Goal: Task Accomplishment & Management: Manage account settings

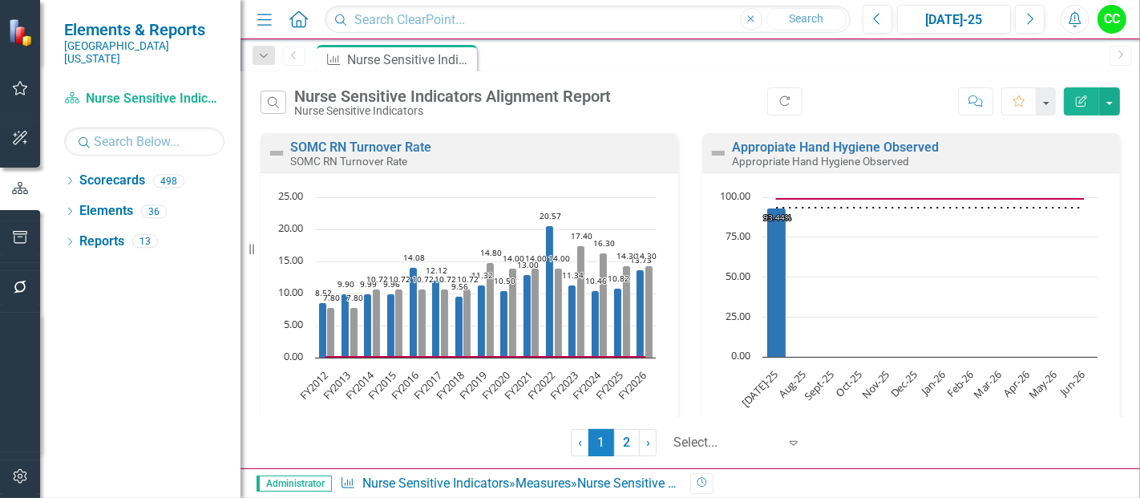
scroll to position [1757, 0]
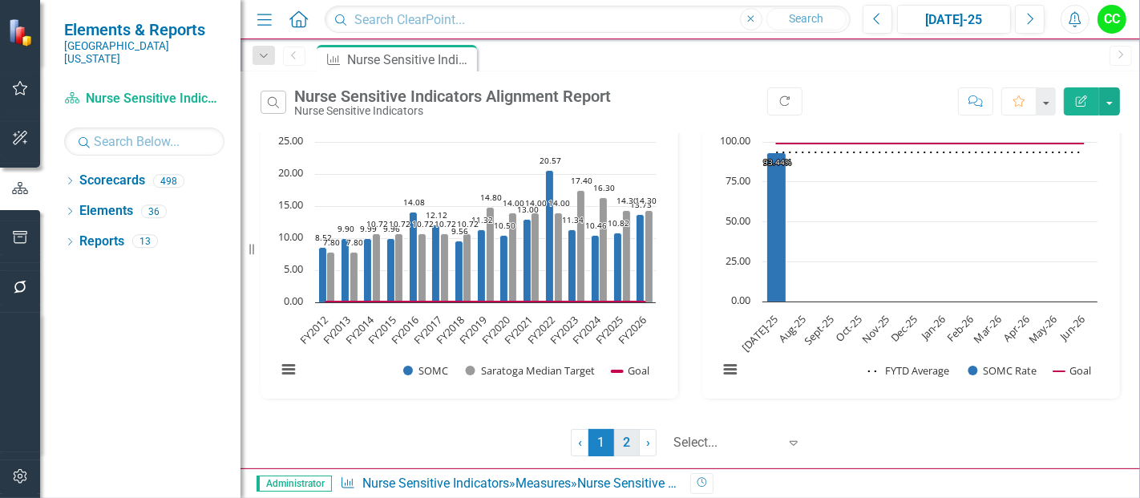
click at [618, 446] on link "2" at bounding box center [627, 442] width 26 height 27
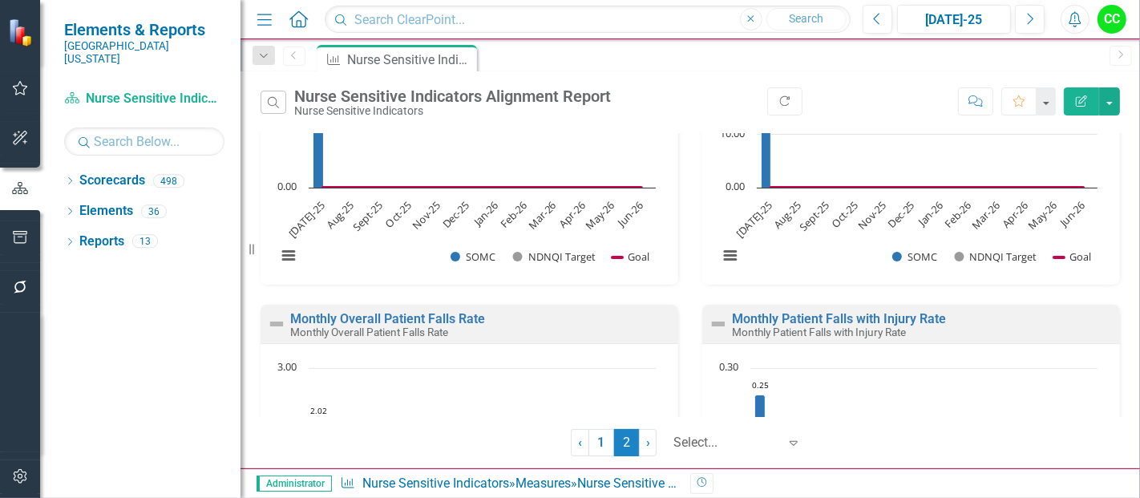
scroll to position [539, 0]
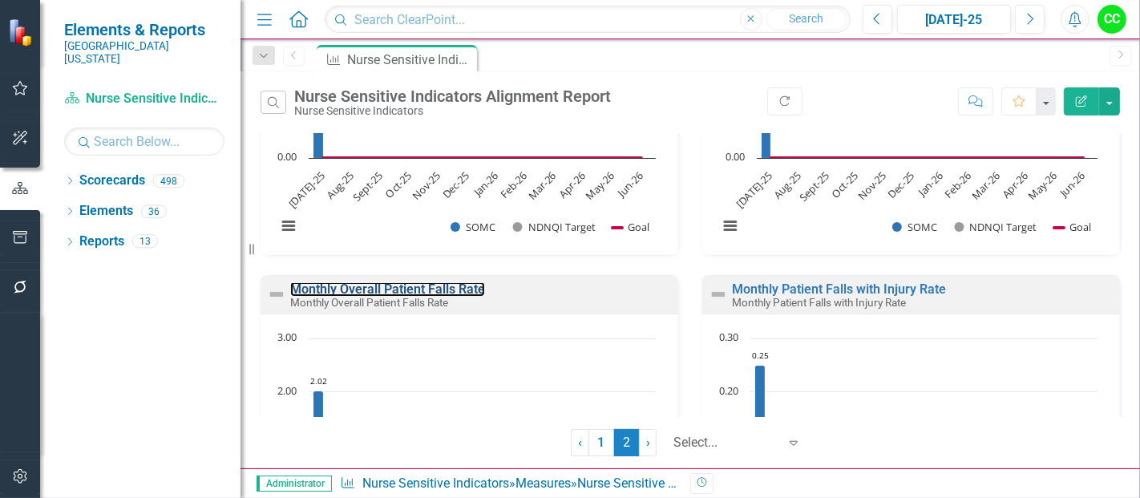
click at [414, 292] on link "Monthly Overall Patient Falls Rate" at bounding box center [387, 288] width 195 height 15
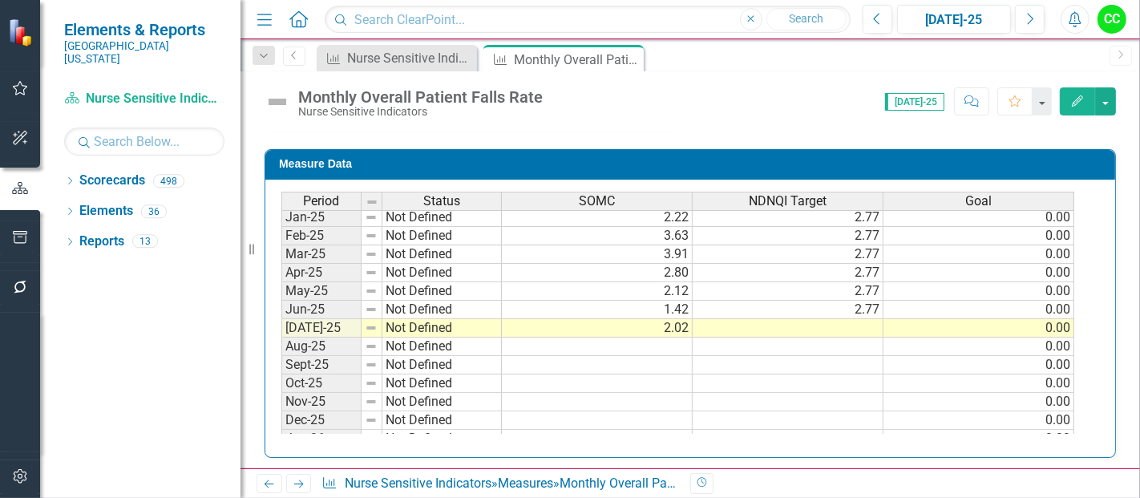
click at [764, 321] on tbody "Nov-23 Not Defined Dec-23 Not Defined Jan-24 Not Defined Feb-24 Not Defined Mar…" at bounding box center [677, 245] width 793 height 591
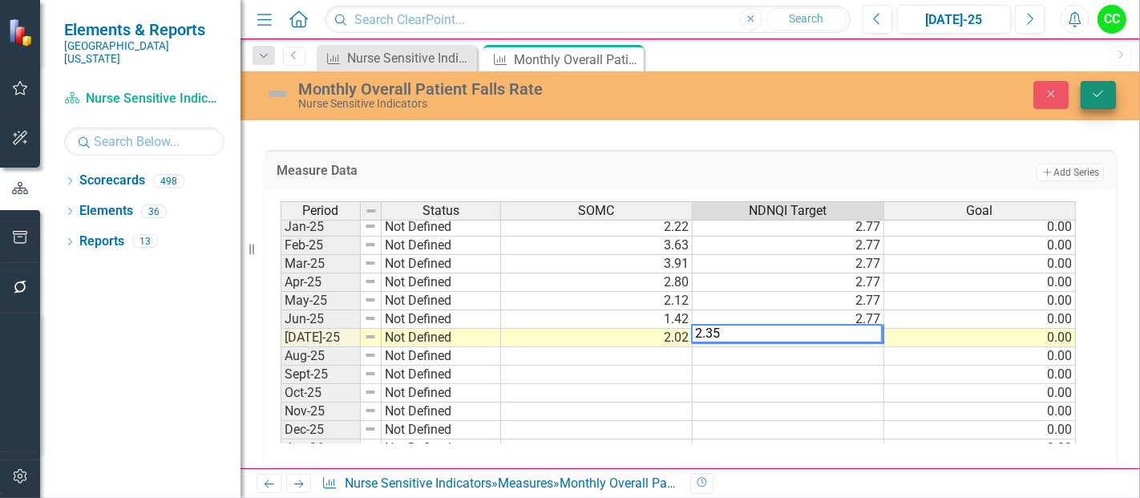
type textarea "2.35"
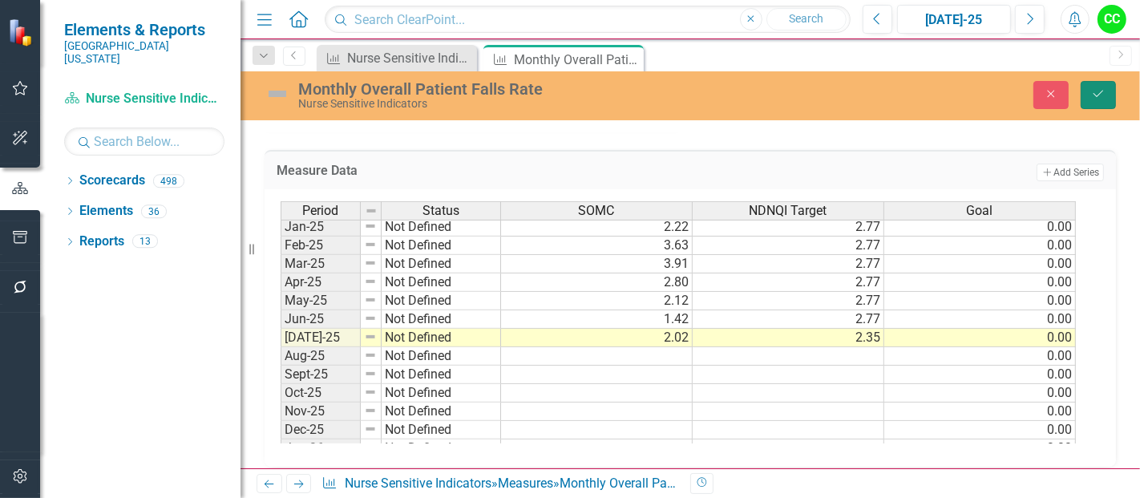
click at [1093, 99] on icon "Save" at bounding box center [1098, 93] width 14 height 11
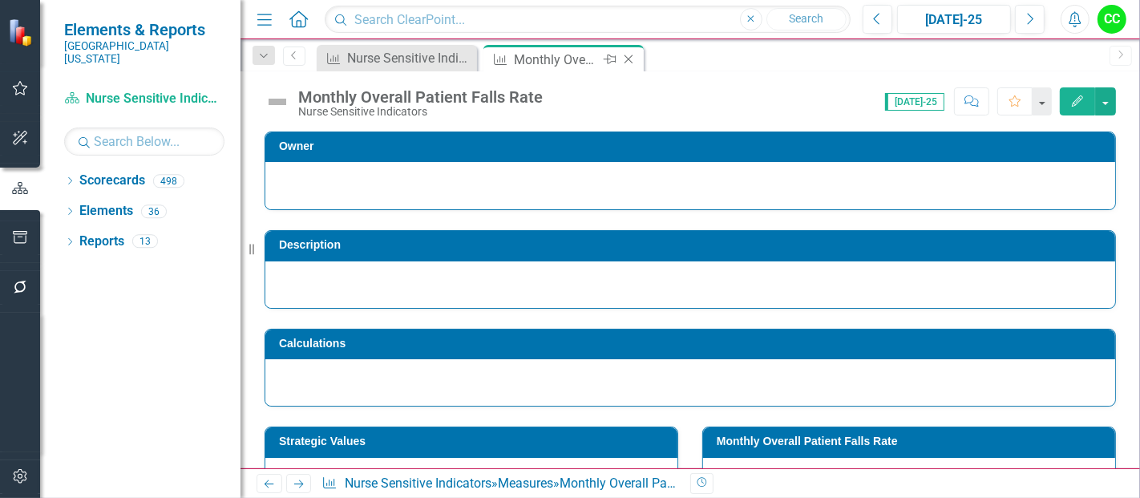
click at [627, 57] on icon at bounding box center [628, 59] width 9 height 9
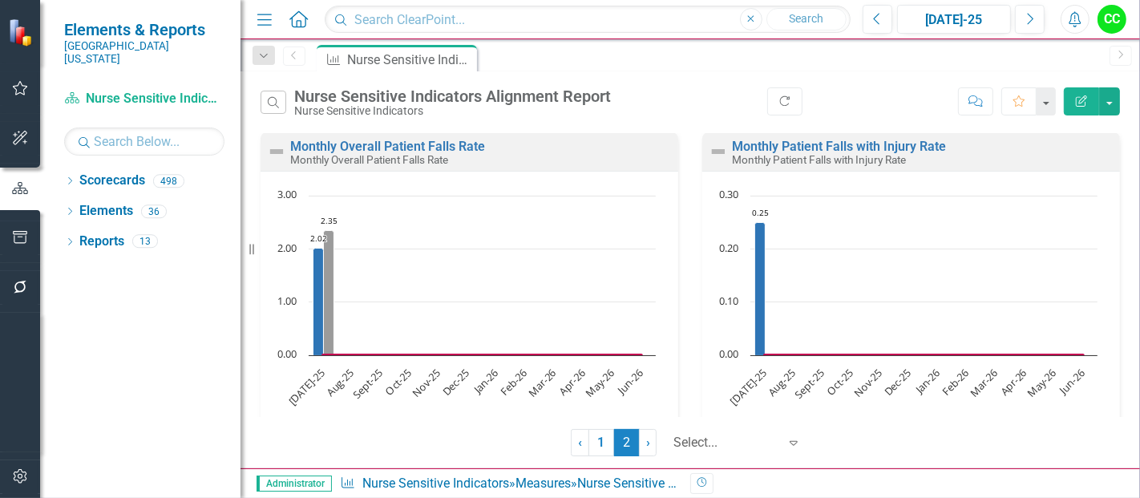
scroll to position [683, 0]
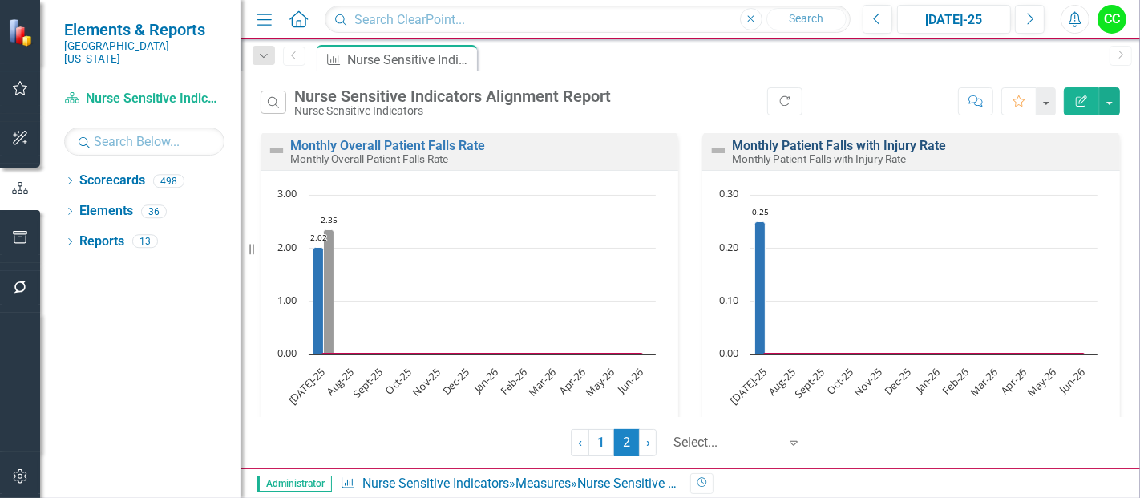
click at [874, 150] on link "Monthly Patient Falls with Injury Rate" at bounding box center [839, 145] width 214 height 15
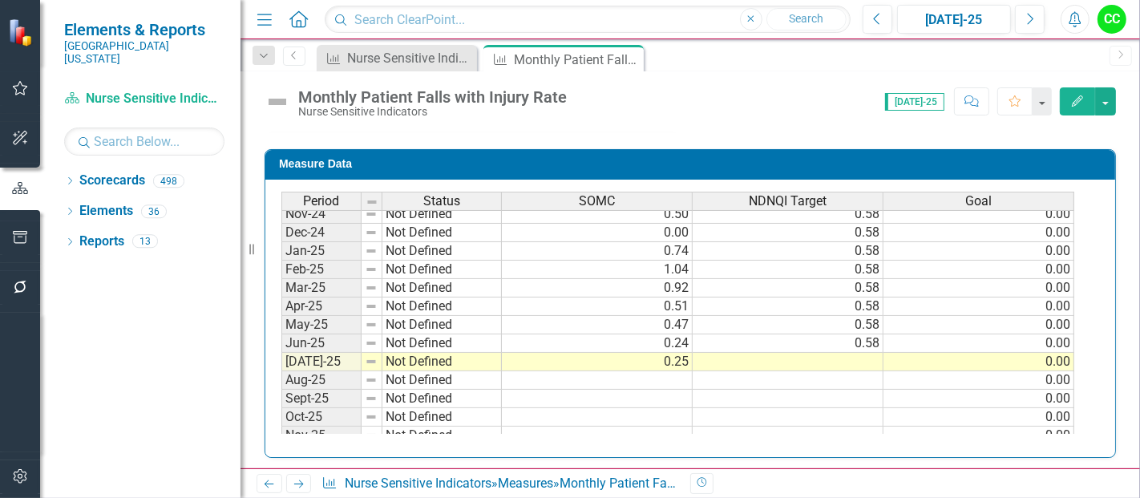
scroll to position [540, 0]
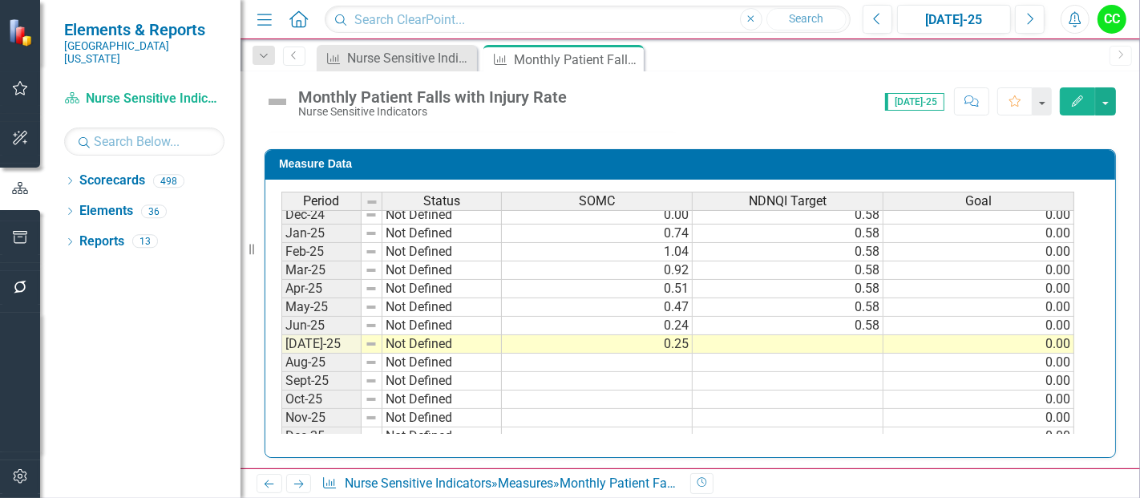
click at [281, 346] on div "Period Status SOMC NDNQI Target Goal Jul-23 Not Defined Aug-23 Not Defined Sep-…" at bounding box center [281, 178] width 0 height 610
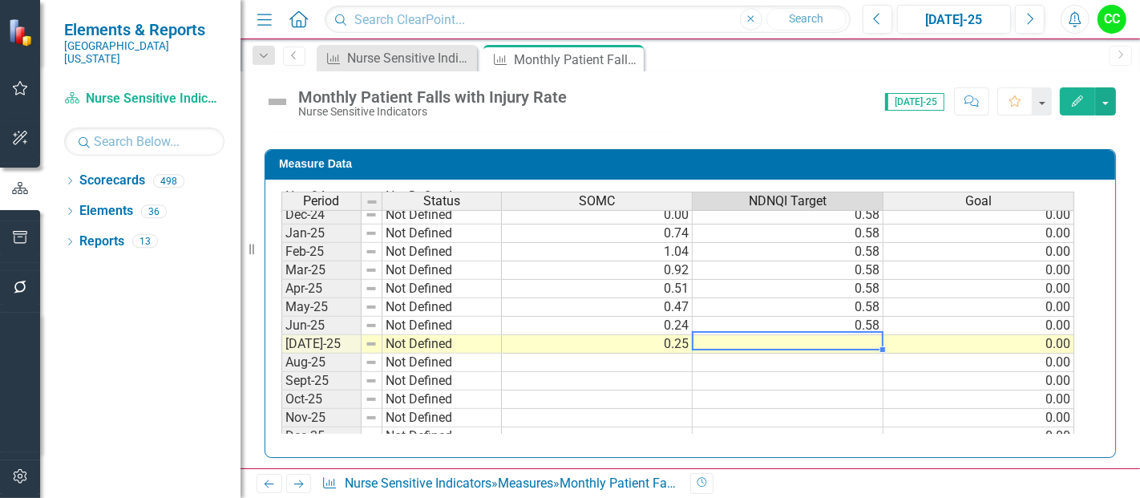
click at [763, 335] on td at bounding box center [787, 344] width 191 height 18
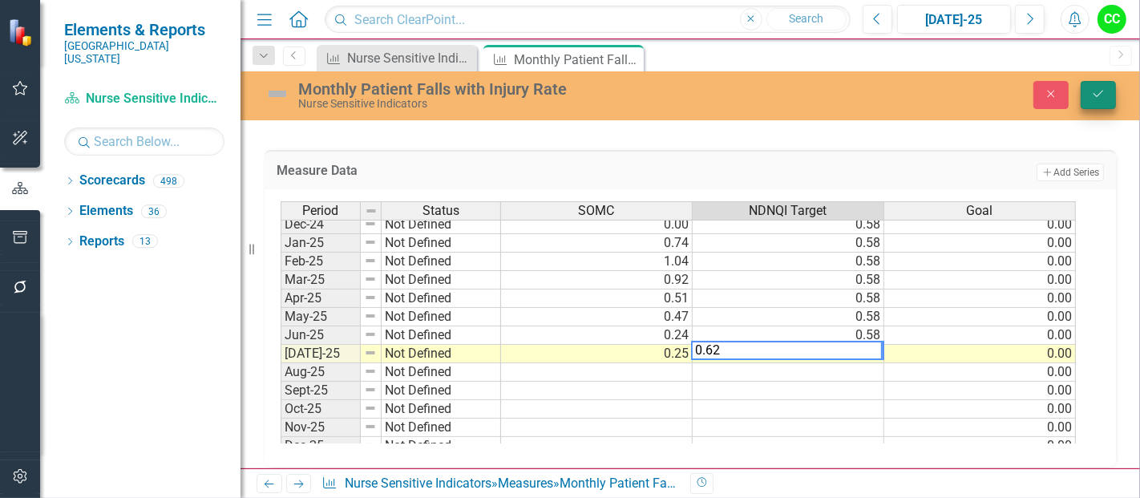
type textarea "0.62"
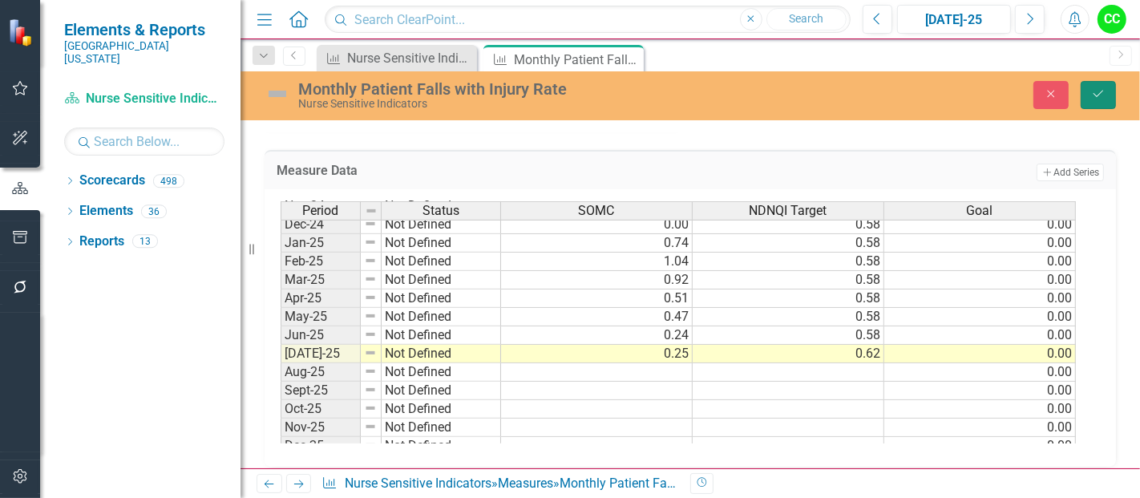
click at [1097, 88] on icon "Save" at bounding box center [1098, 93] width 14 height 11
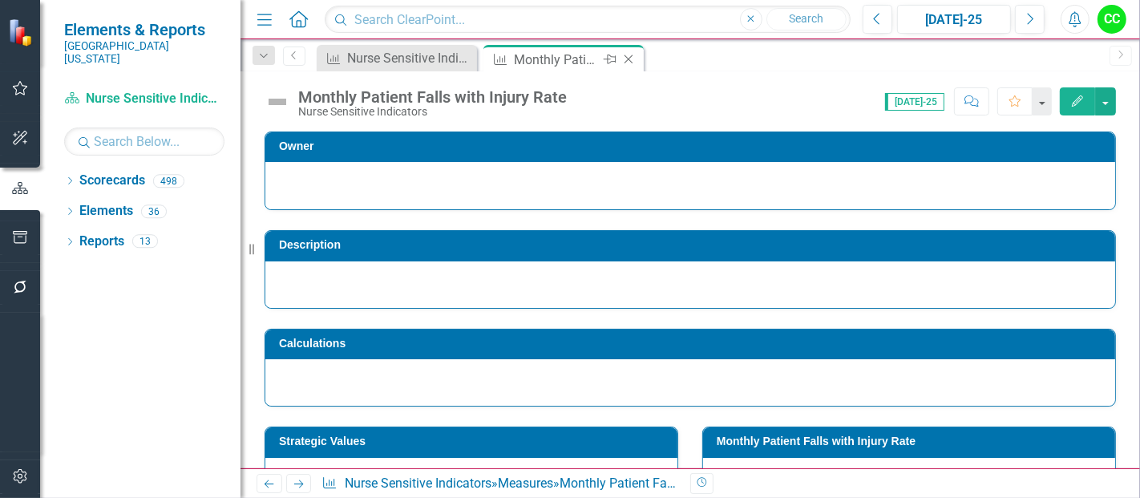
click at [629, 54] on icon "Close" at bounding box center [628, 59] width 16 height 13
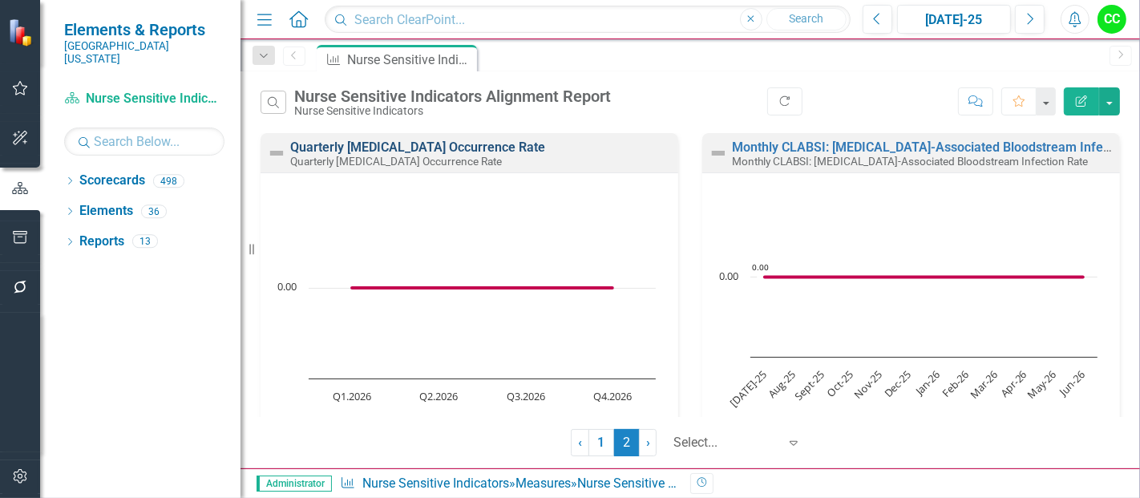
click at [439, 147] on link "Quarterly [MEDICAL_DATA] Occurrence Rate" at bounding box center [417, 146] width 255 height 15
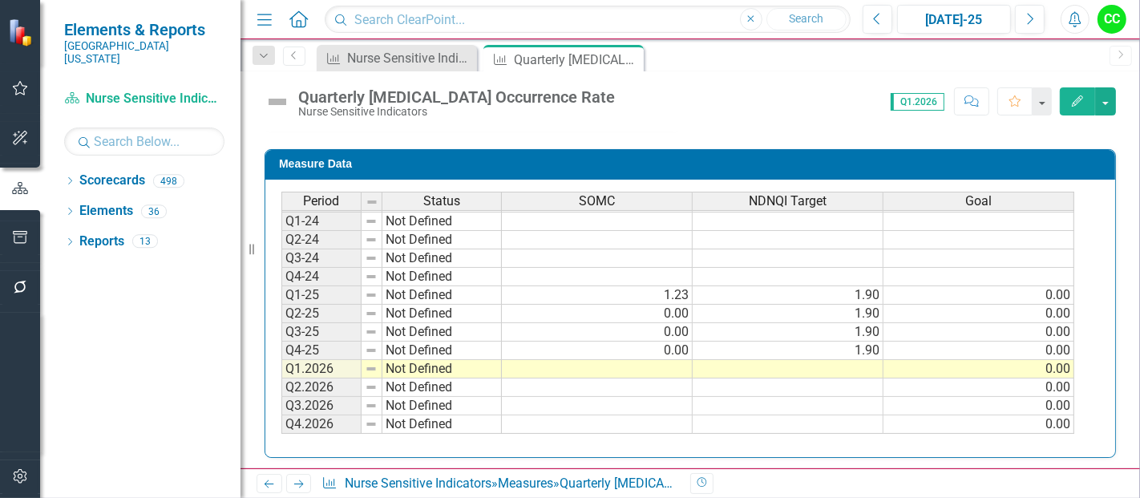
scroll to position [671, 0]
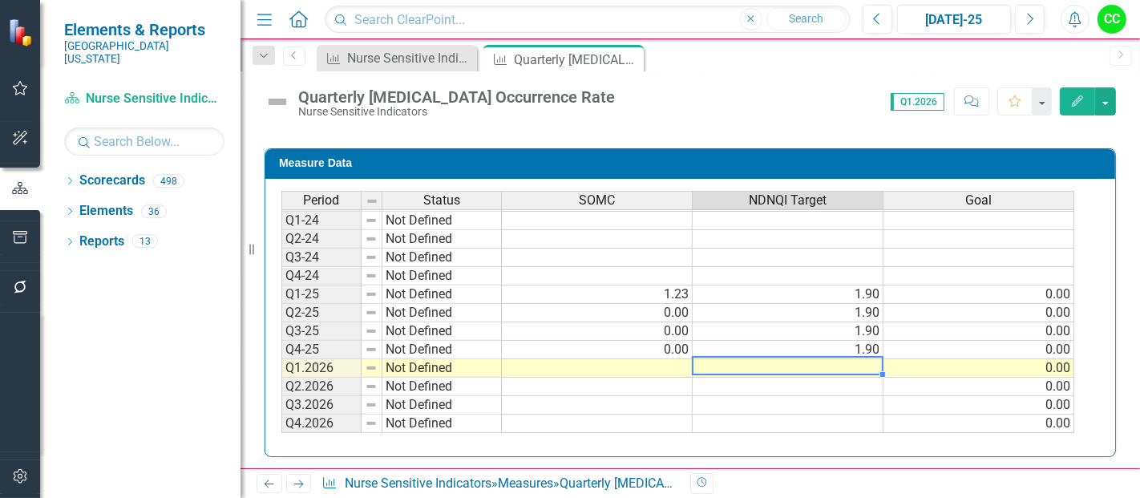
click at [754, 364] on td at bounding box center [787, 368] width 191 height 18
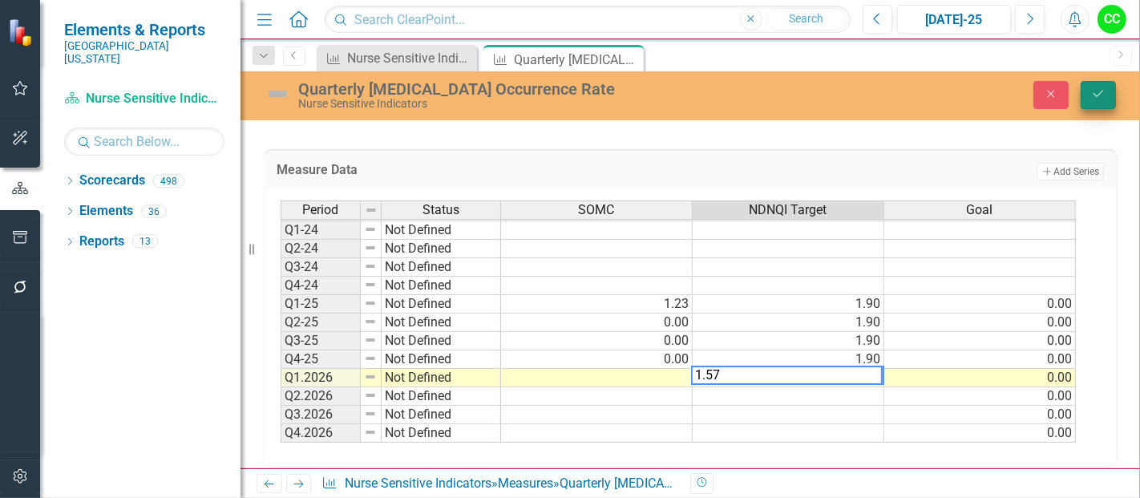
type textarea "1.57"
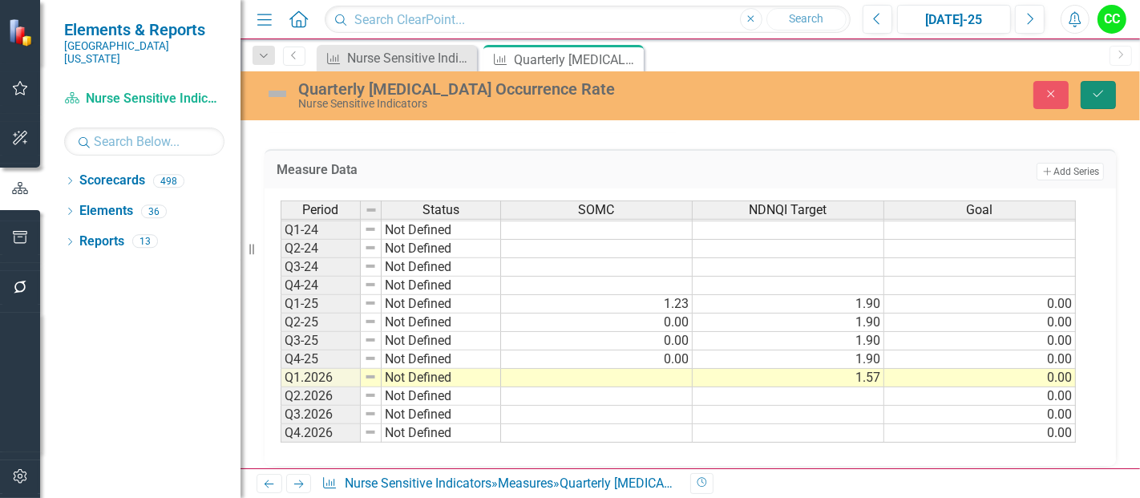
click at [1104, 99] on button "Save" at bounding box center [1097, 95] width 35 height 28
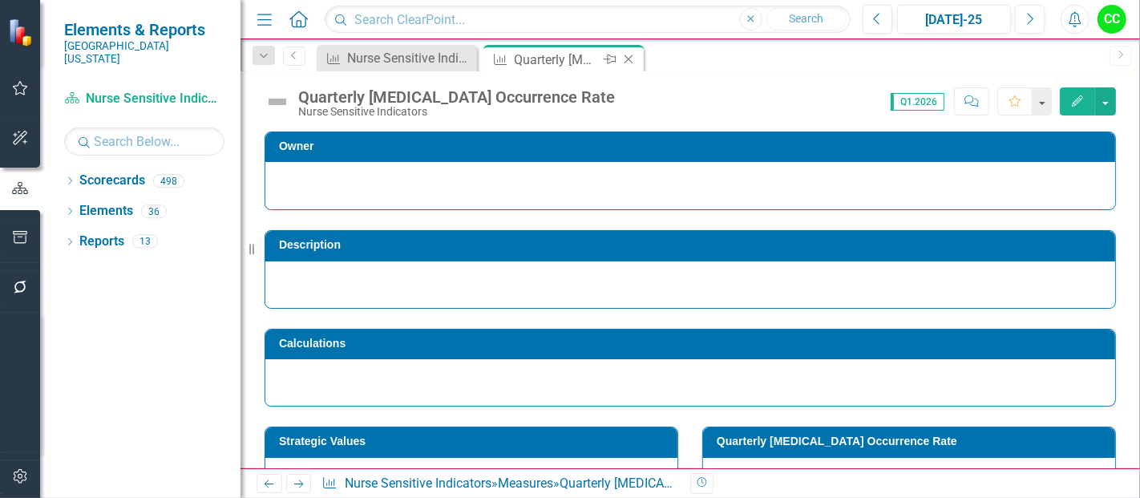
click at [628, 58] on icon "Close" at bounding box center [628, 59] width 16 height 13
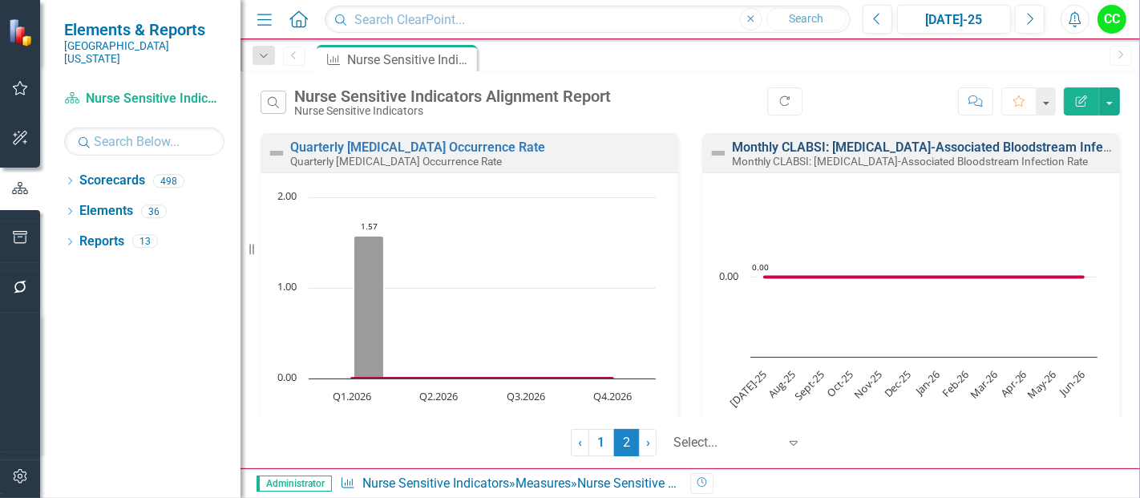
click at [823, 145] on link "Monthly CLABSI: [MEDICAL_DATA]-Associated Bloodstream Infection Rate" at bounding box center [946, 146] width 429 height 15
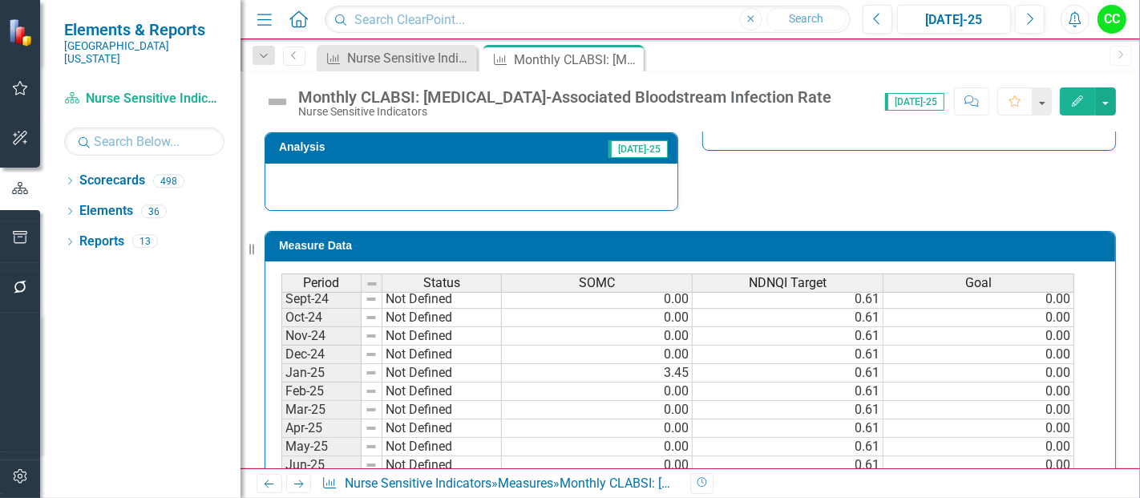
scroll to position [492, 0]
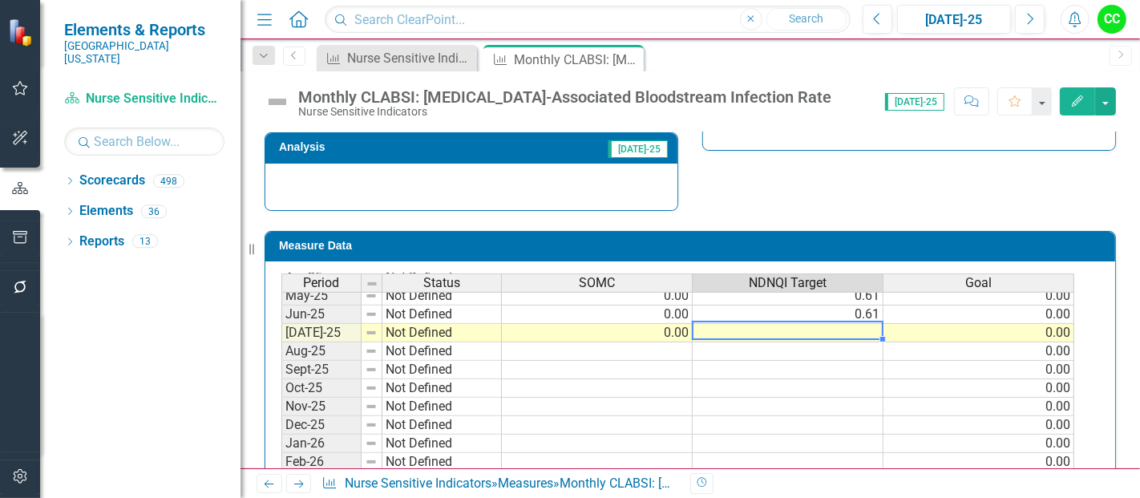
click at [851, 329] on td at bounding box center [787, 333] width 191 height 18
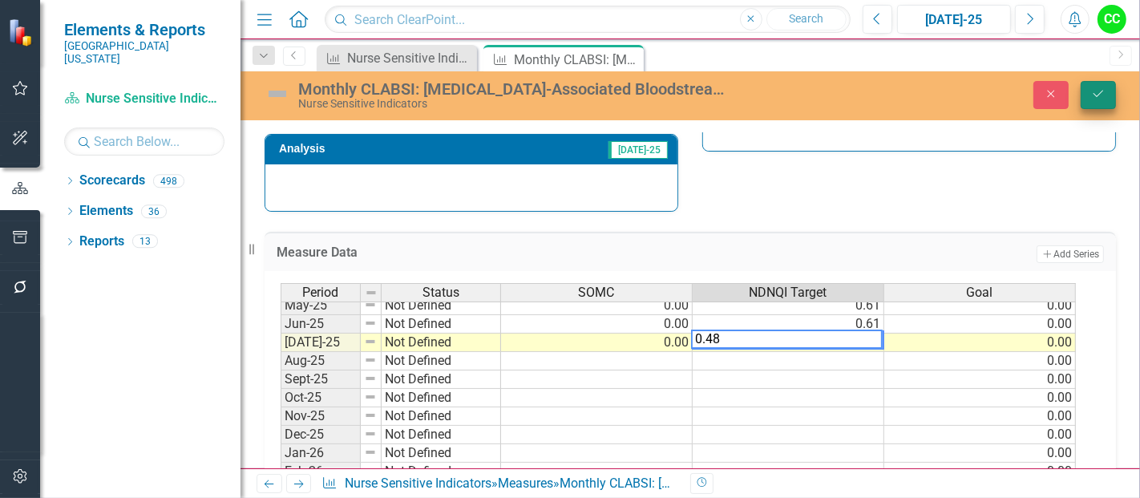
type textarea "0.48"
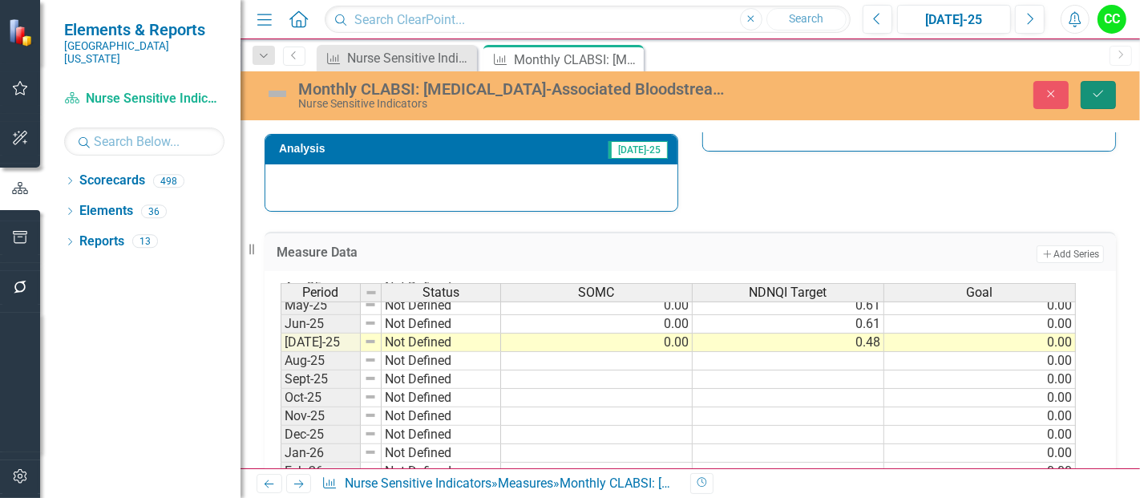
click at [1104, 93] on icon "Save" at bounding box center [1098, 93] width 14 height 11
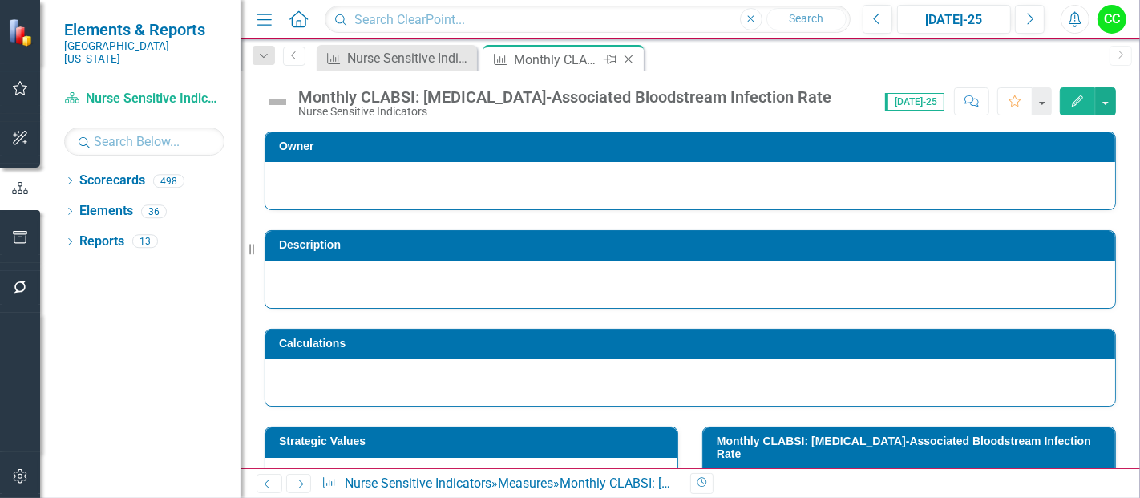
click at [631, 51] on div "Close" at bounding box center [630, 60] width 20 height 20
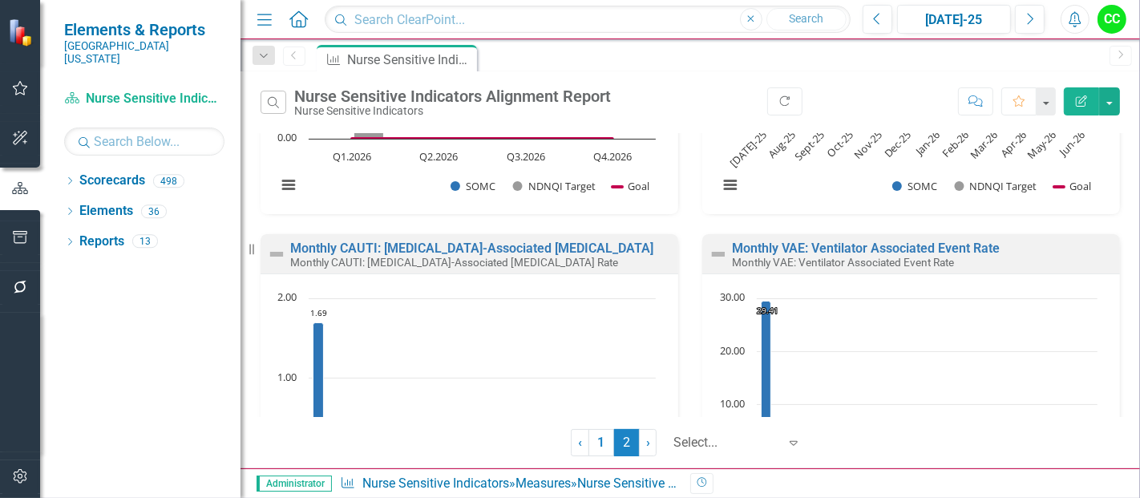
scroll to position [241, 0]
click at [381, 242] on link "Monthly CAUTI: [MEDICAL_DATA]-Associated [MEDICAL_DATA]" at bounding box center [471, 246] width 363 height 15
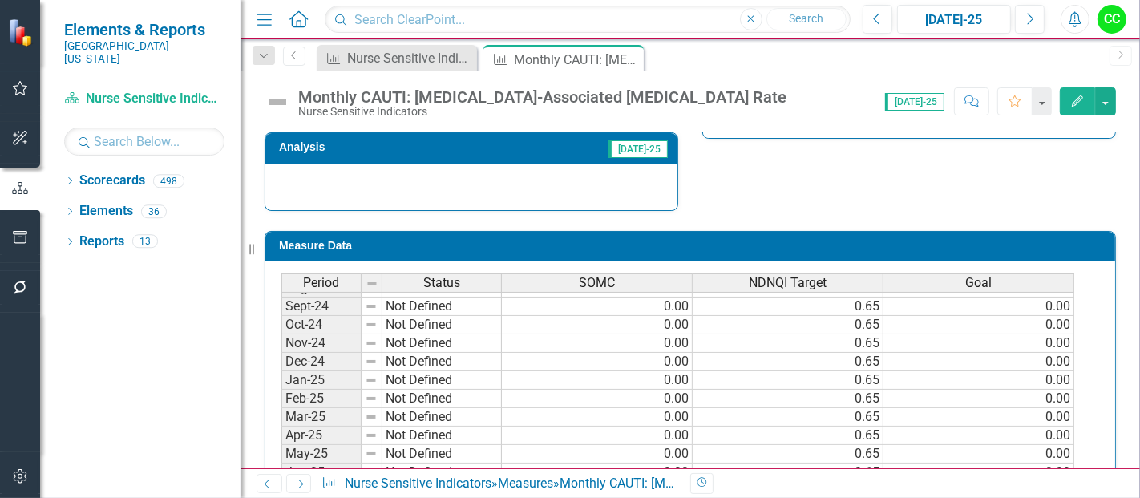
scroll to position [486, 0]
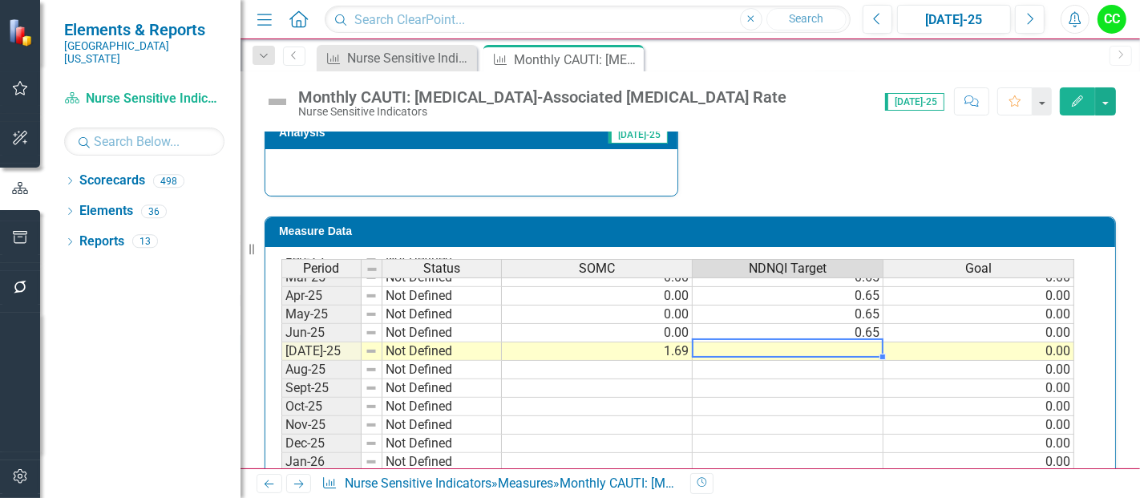
click at [828, 344] on tbody "Mar-24 Not Defined Apr-24 Not Defined May-24 Not Defined Jun-24 Not Defined Jul…" at bounding box center [677, 304] width 793 height 517
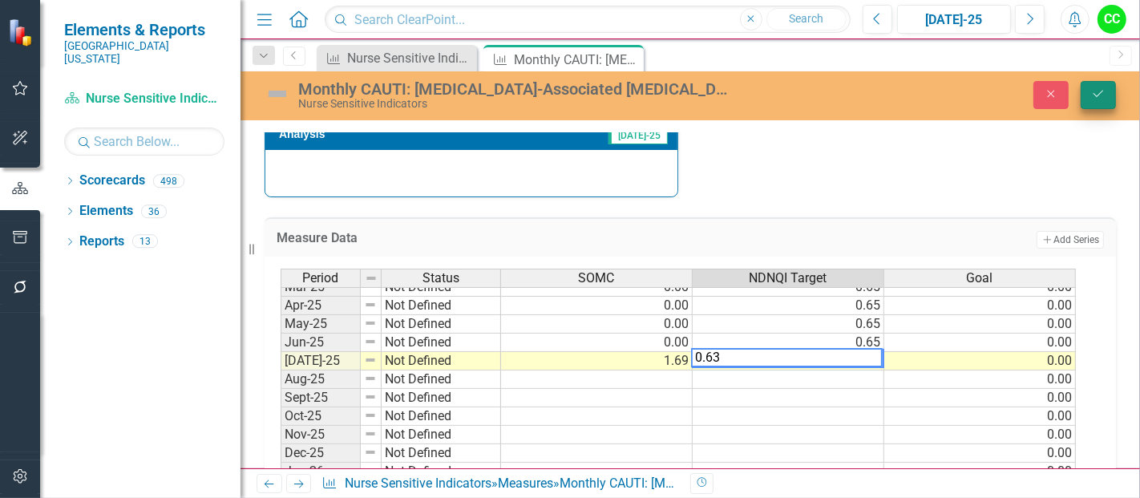
type textarea "0.63"
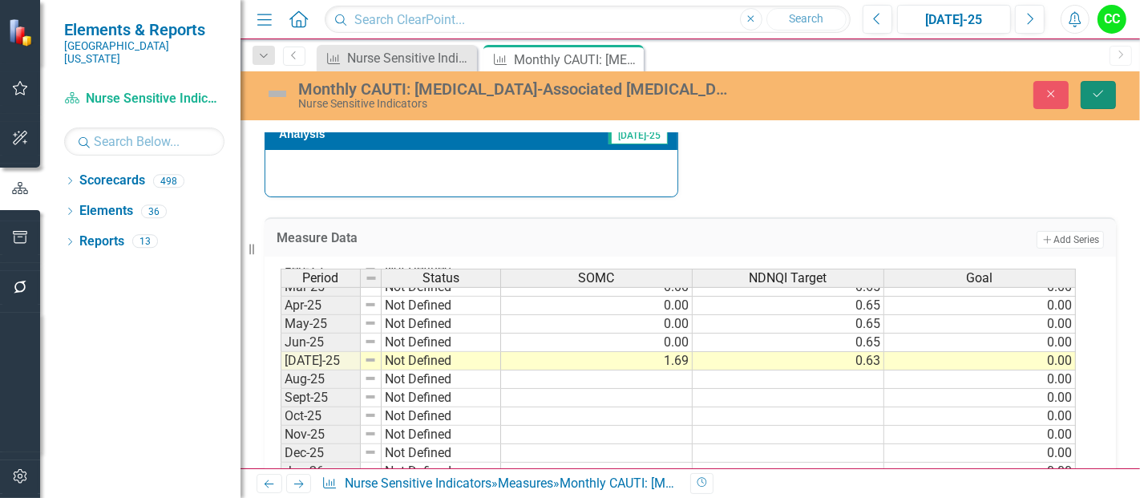
click at [1090, 88] on button "Save" at bounding box center [1097, 95] width 35 height 28
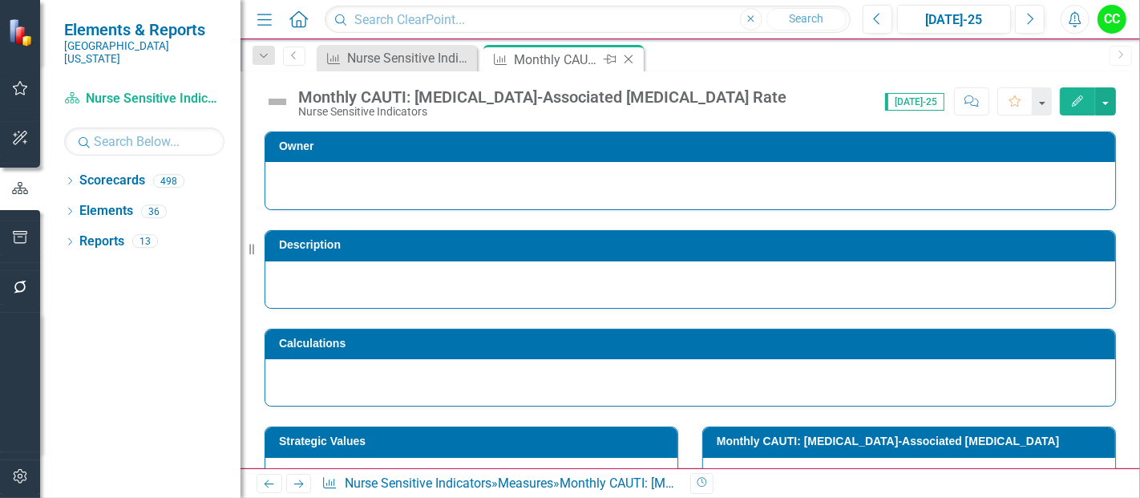
click at [632, 53] on icon "Close" at bounding box center [628, 59] width 16 height 13
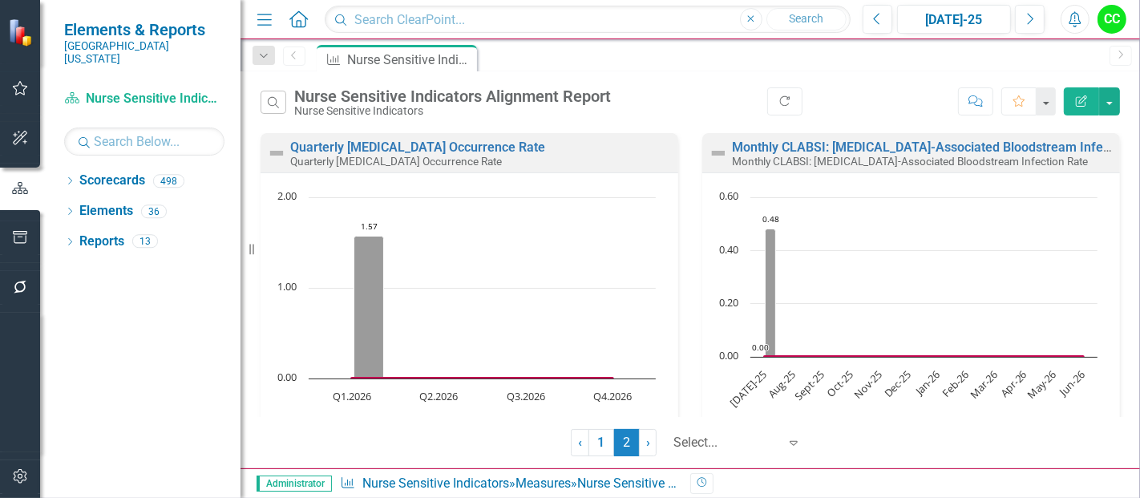
scroll to position [334, 0]
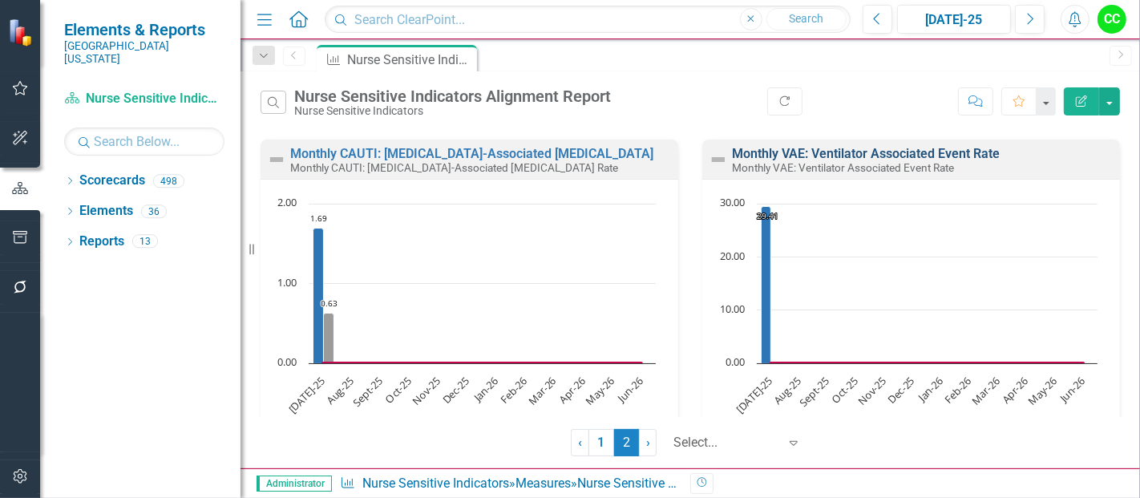
click at [825, 151] on link "Monthly VAE: Ventilator Associated Event Rate" at bounding box center [866, 153] width 268 height 15
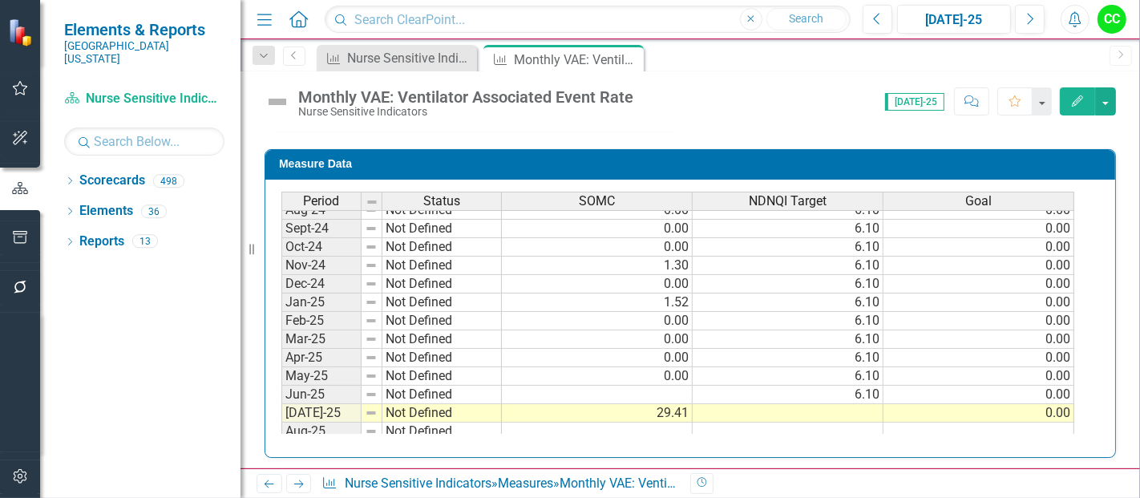
scroll to position [499, 0]
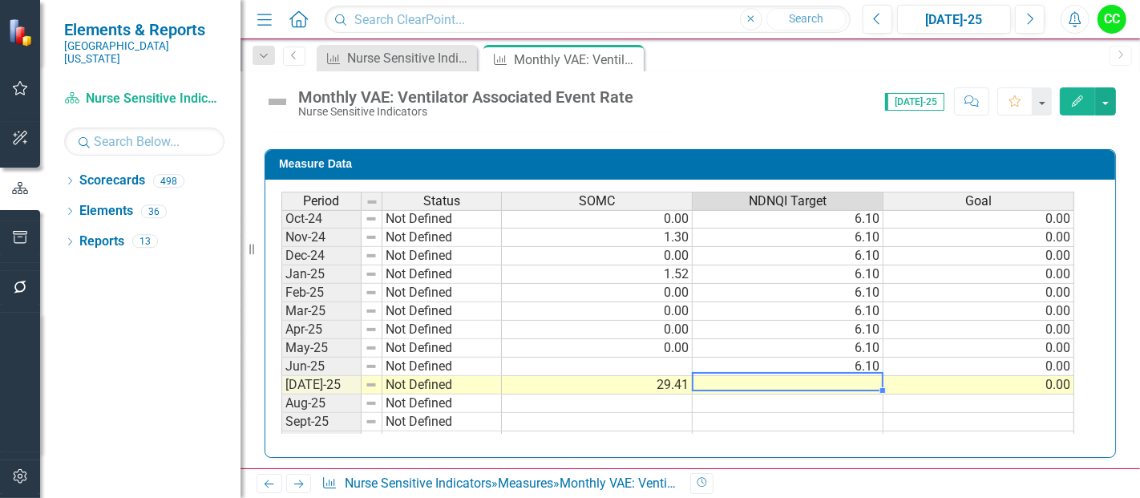
click at [806, 379] on tbody "Dec-23 Not Defined Jan-24 Not Defined Feb-24 Not Defined Mar-24 Not Defined Apr…" at bounding box center [677, 311] width 793 height 572
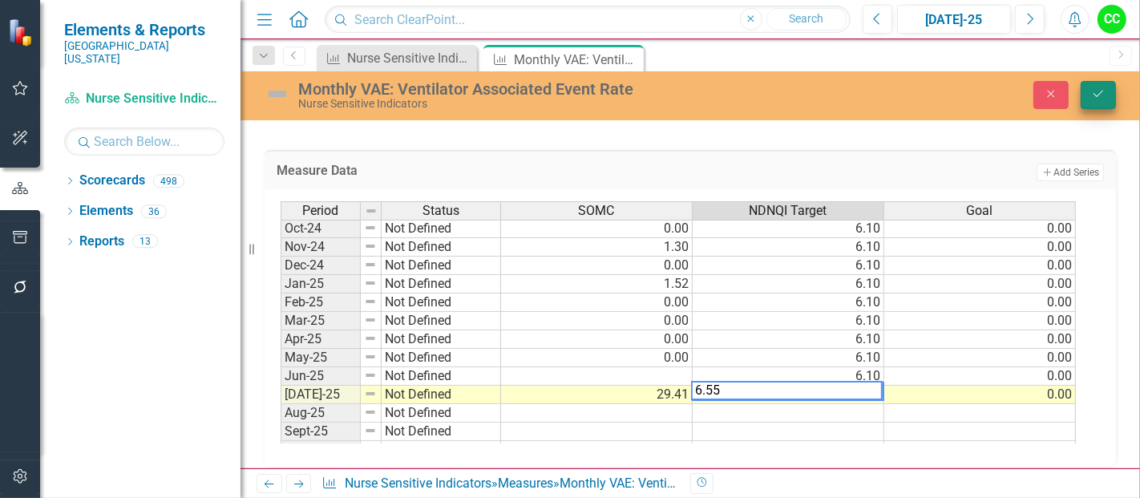
type textarea "6.55"
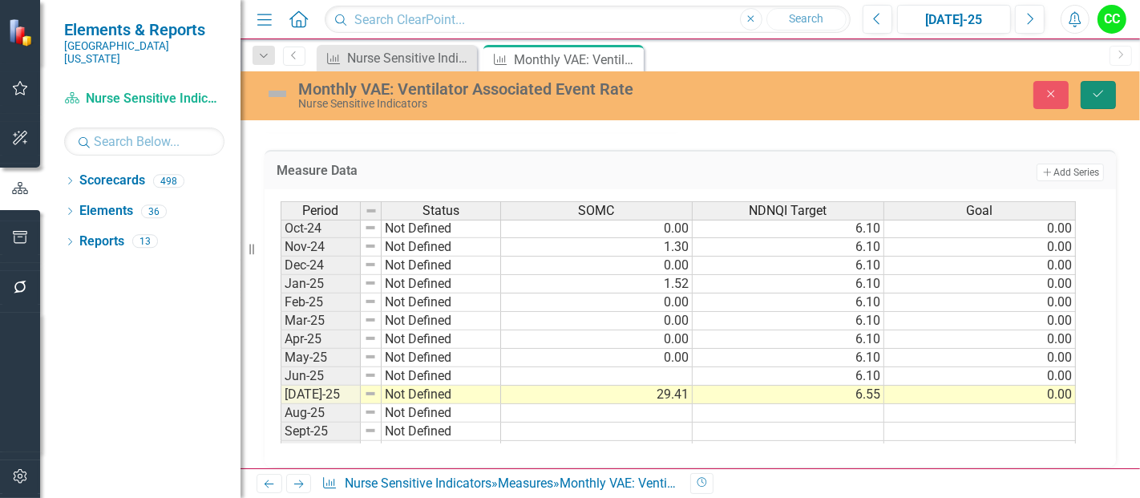
click at [1097, 91] on icon "Save" at bounding box center [1098, 93] width 14 height 11
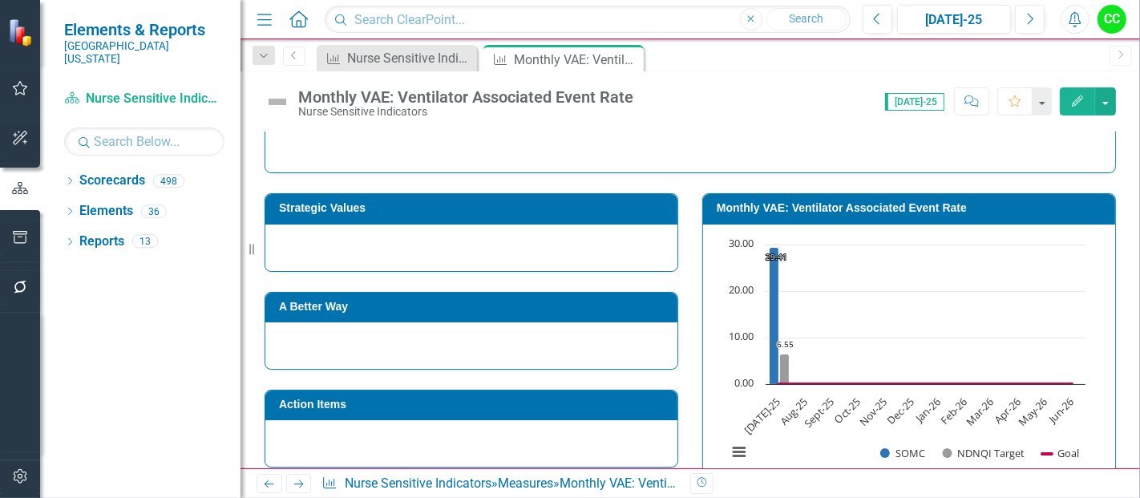
scroll to position [172, 0]
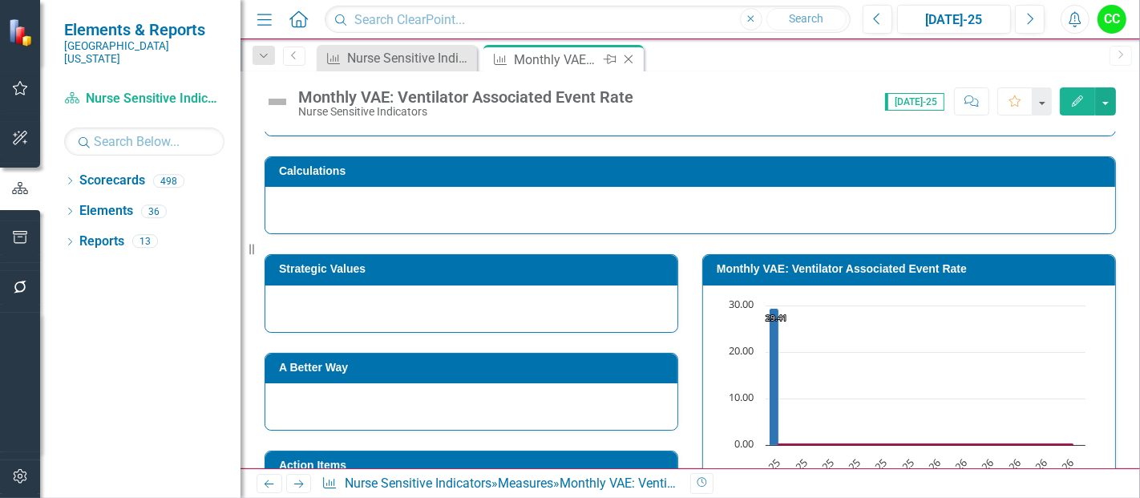
click at [625, 57] on icon "Close" at bounding box center [628, 59] width 16 height 13
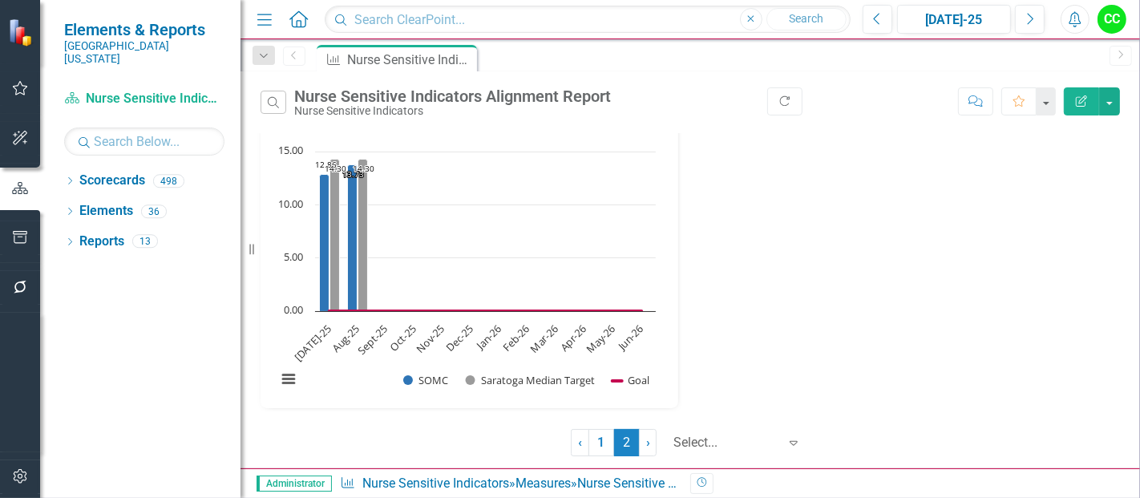
scroll to position [1076, 0]
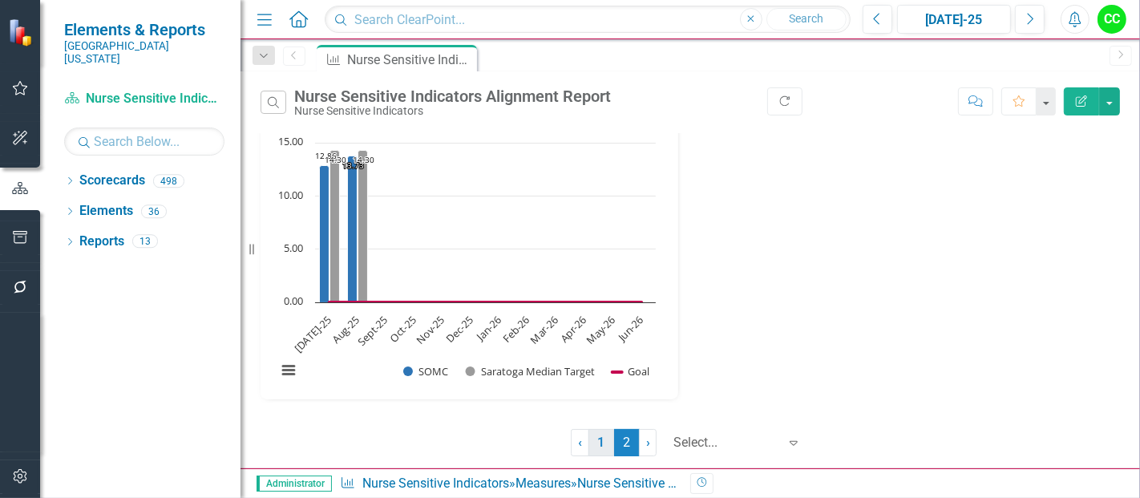
click at [599, 442] on link "1" at bounding box center [601, 442] width 26 height 27
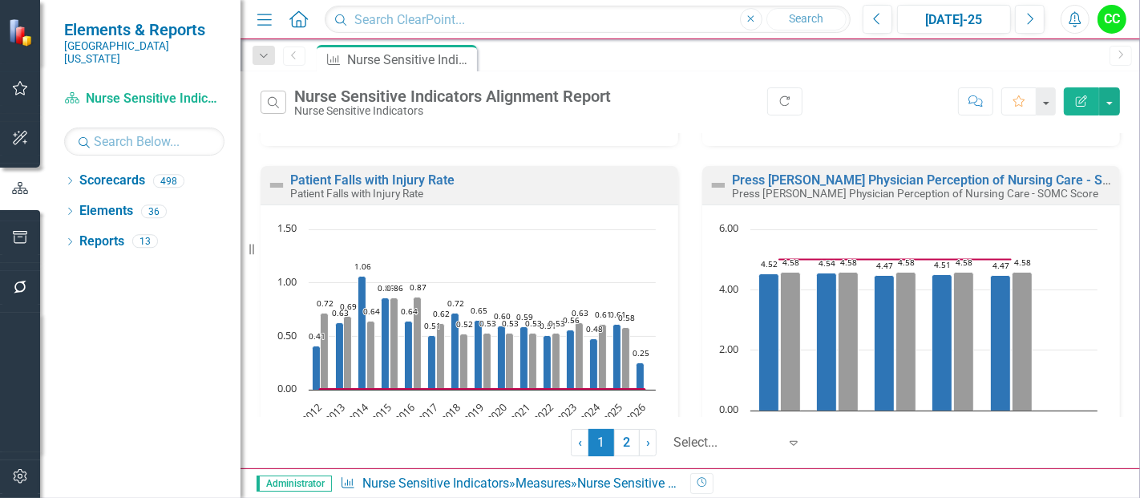
scroll to position [650, 0]
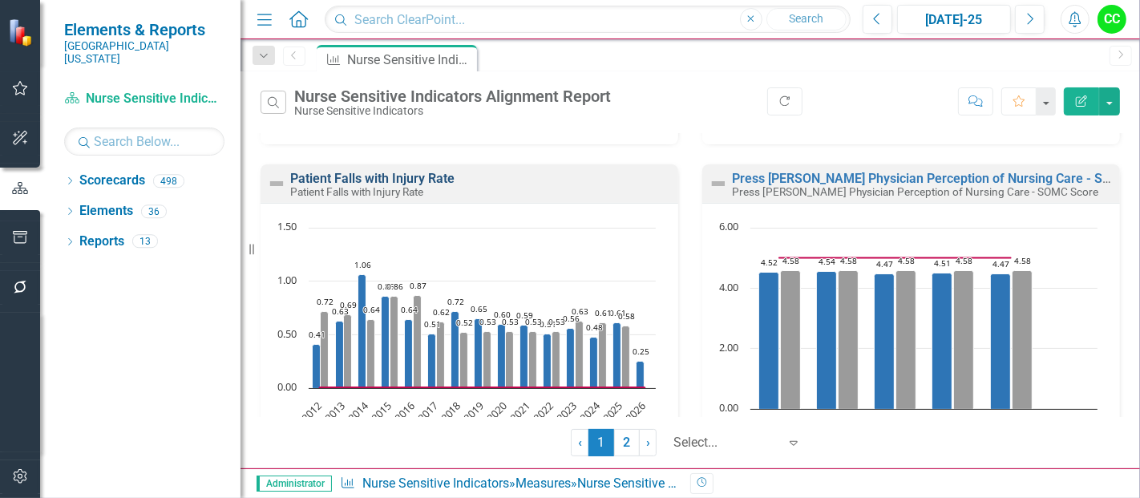
click at [369, 176] on link "Patient Falls with Injury Rate" at bounding box center [372, 178] width 164 height 15
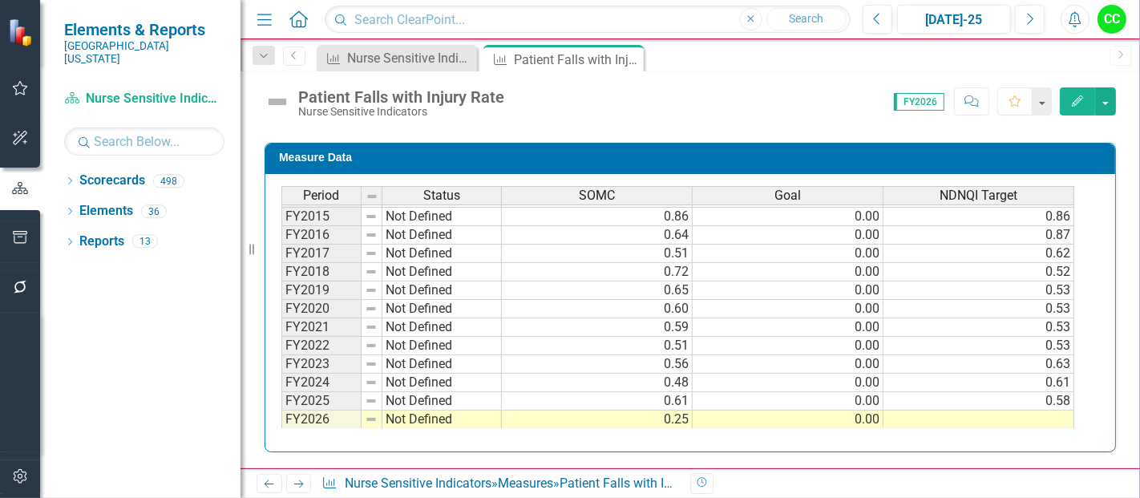
scroll to position [769, 0]
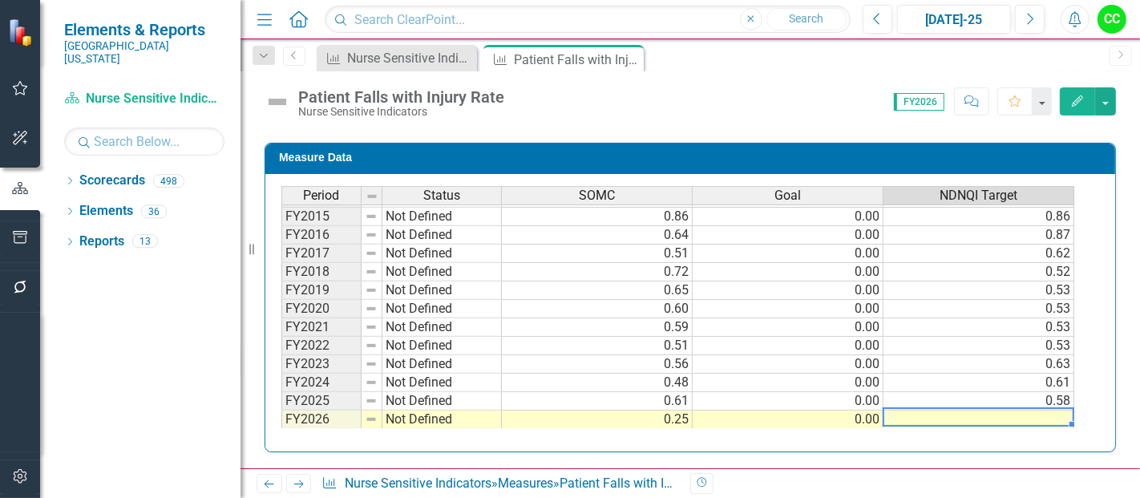
click at [930, 416] on td at bounding box center [978, 419] width 191 height 18
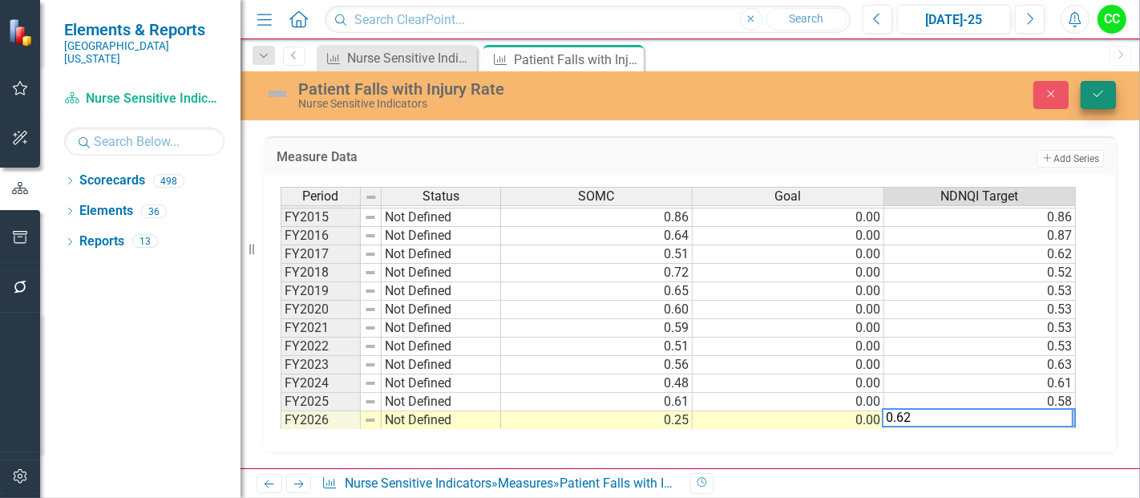
type textarea "0.62"
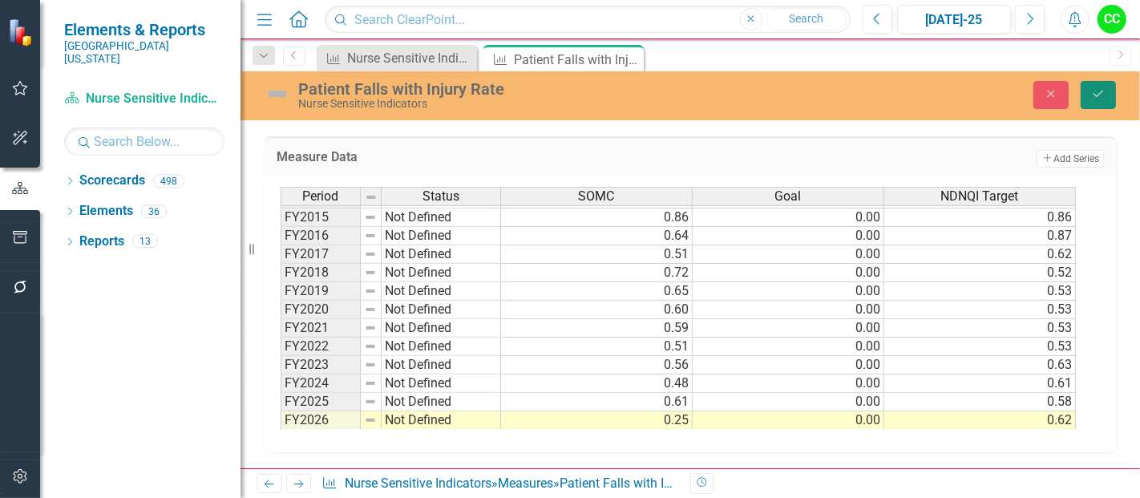
click at [1101, 93] on icon "Save" at bounding box center [1098, 93] width 14 height 11
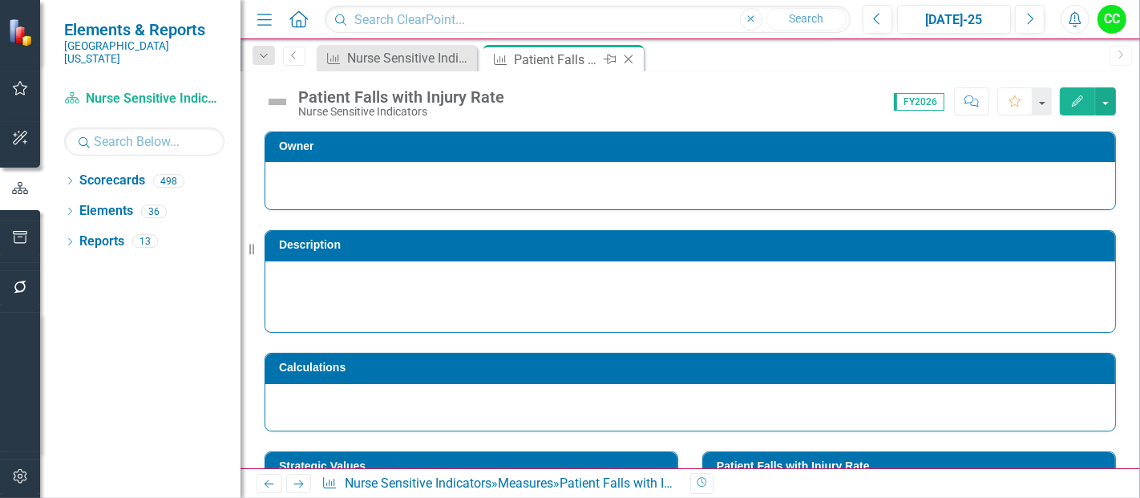
click at [629, 60] on icon at bounding box center [628, 59] width 9 height 9
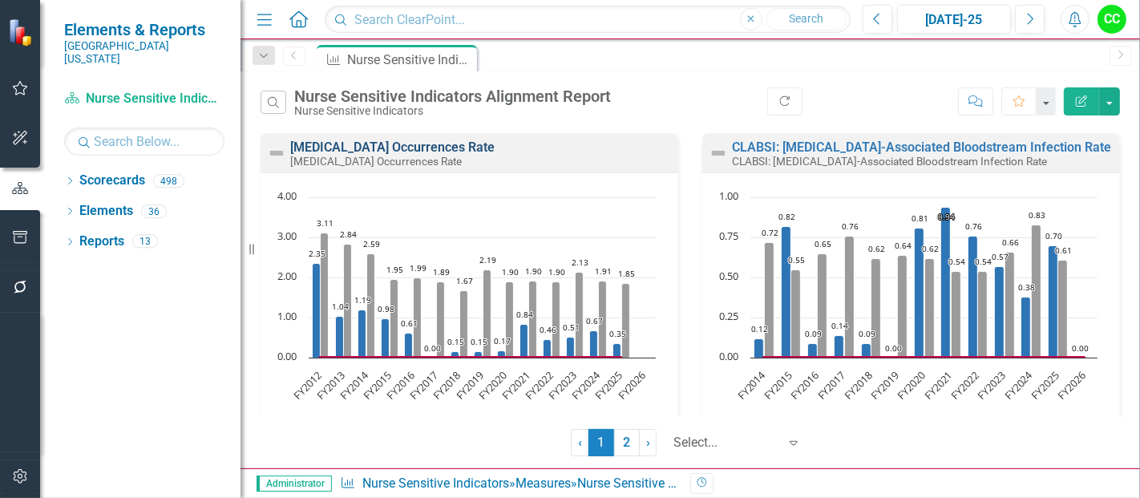
click at [442, 145] on link "[MEDICAL_DATA] Occurrences Rate" at bounding box center [392, 146] width 204 height 15
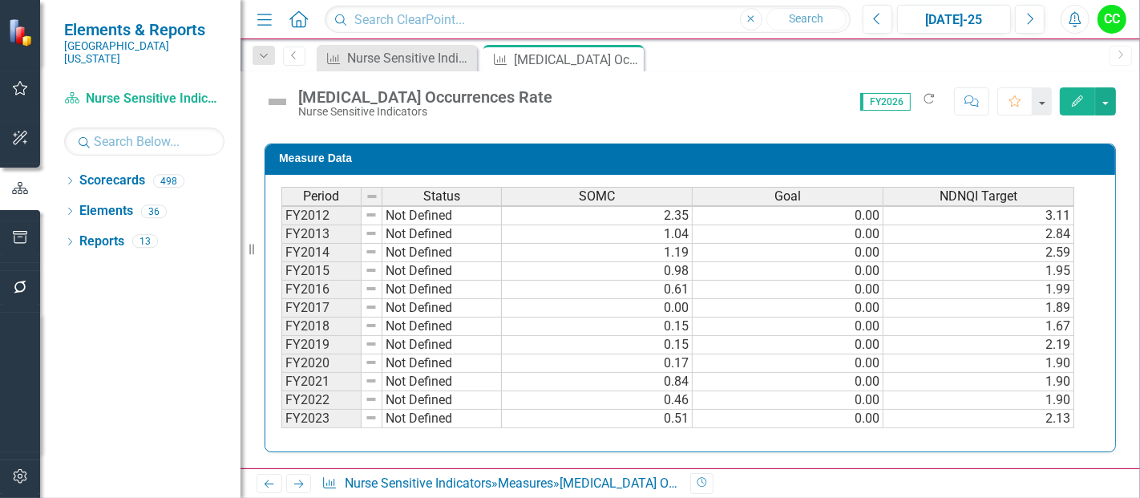
scroll to position [54, 0]
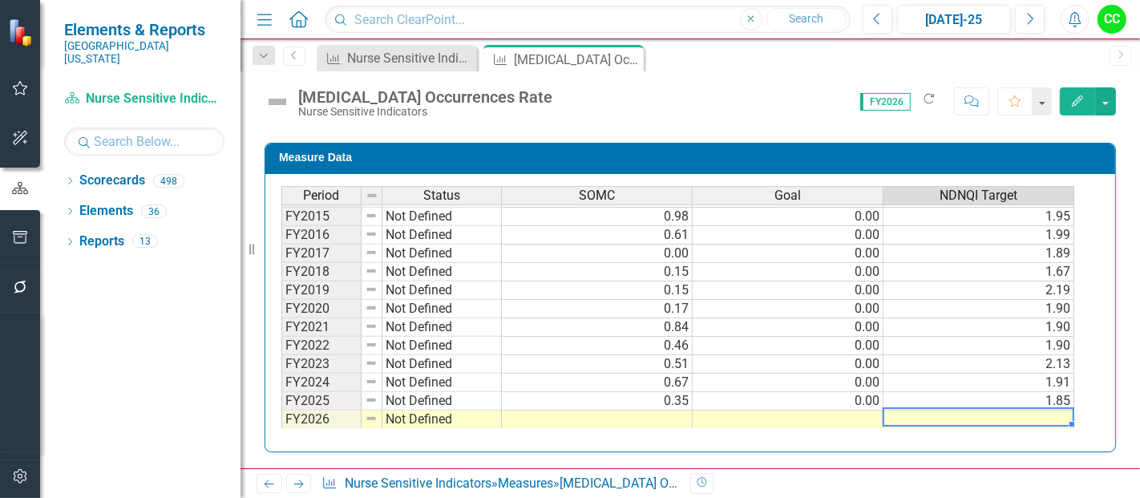
click at [930, 416] on td at bounding box center [978, 419] width 191 height 18
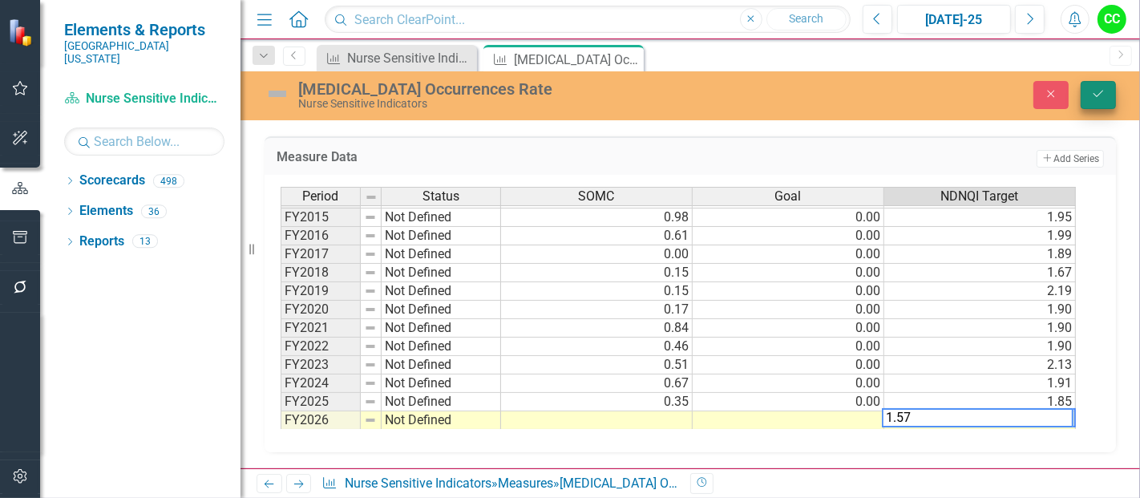
type textarea "1.57"
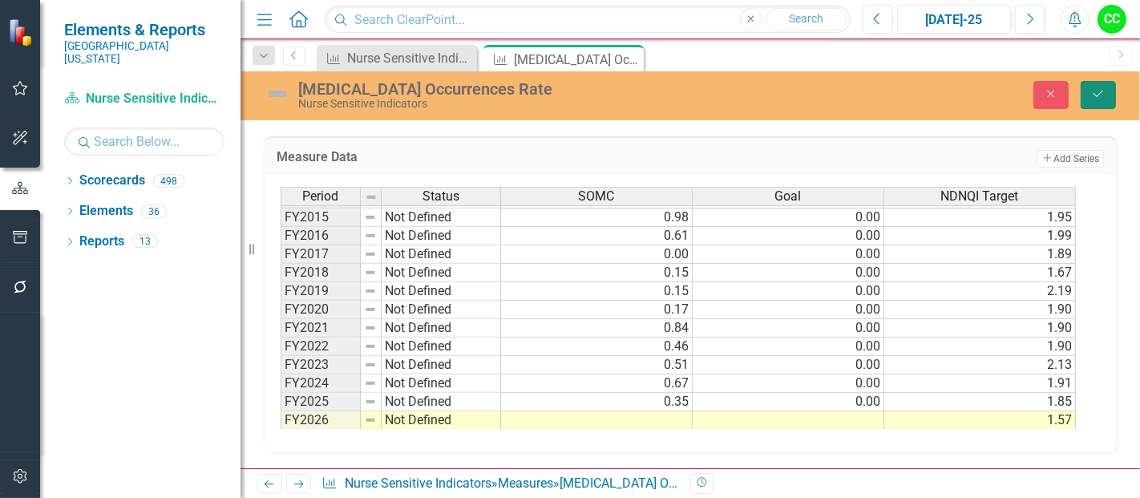
click at [1095, 106] on button "Save" at bounding box center [1097, 95] width 35 height 28
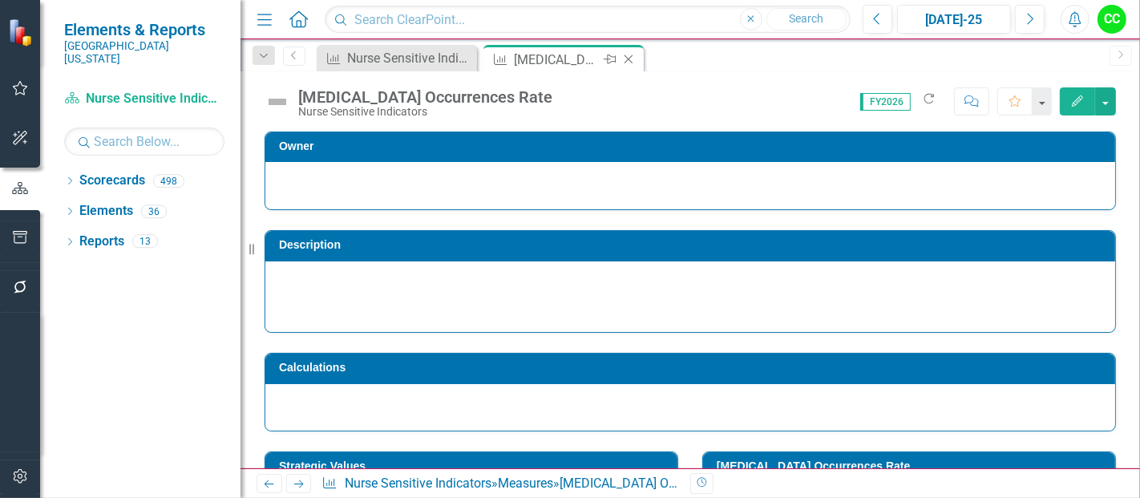
click at [627, 59] on icon "Close" at bounding box center [628, 59] width 16 height 13
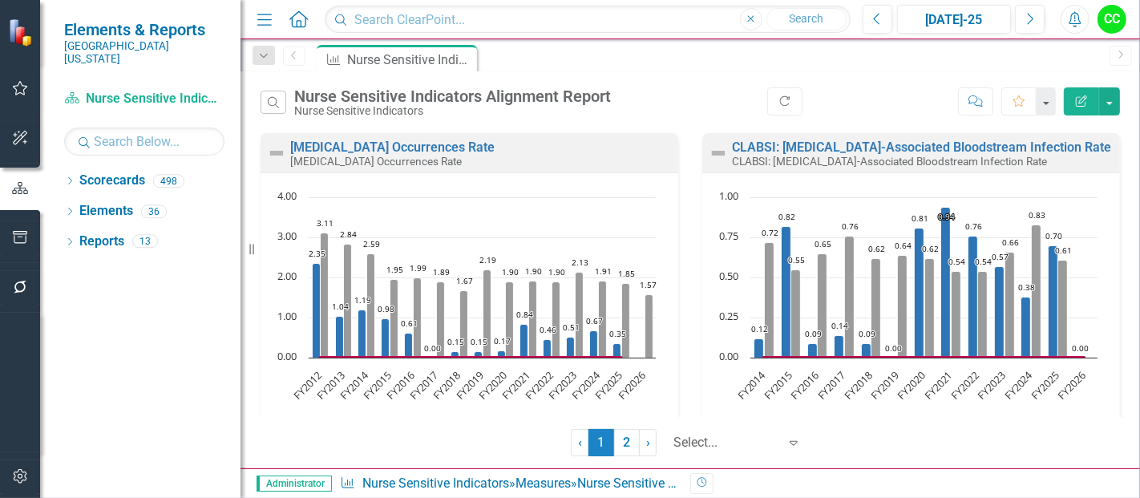
click at [888, 139] on div "CLABSI: [MEDICAL_DATA]-Associated Bloodstream Infection Rate CLABSI: [MEDICAL_D…" at bounding box center [911, 152] width 418 height 39
click at [887, 143] on link "CLABSI: [MEDICAL_DATA]-Associated Bloodstream Infection Rate" at bounding box center [921, 146] width 379 height 15
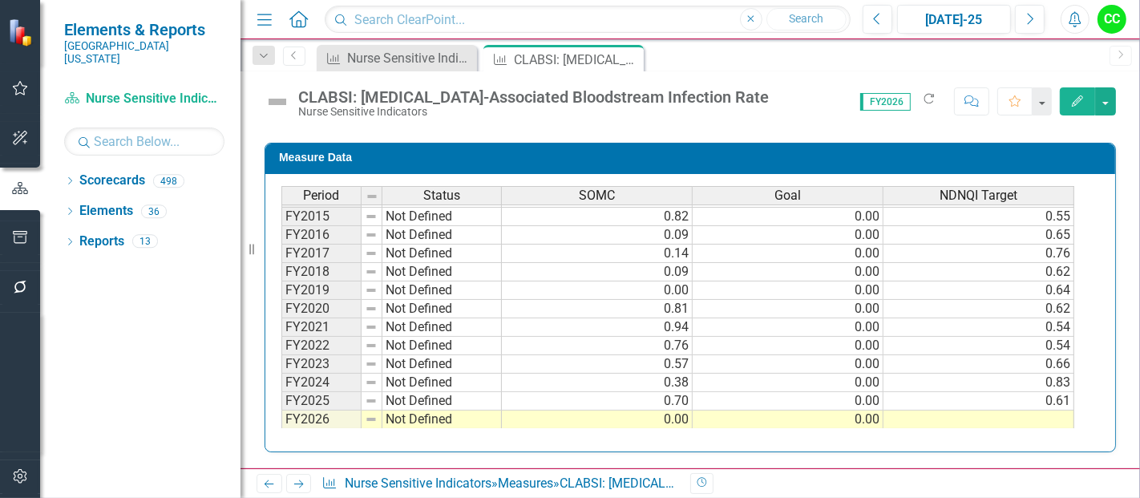
scroll to position [769, 0]
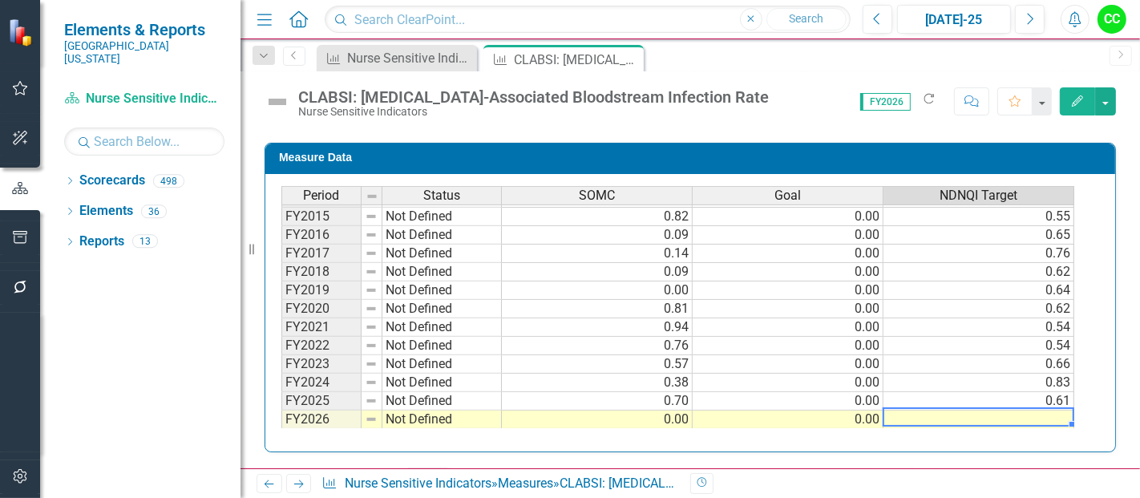
click at [898, 410] on td at bounding box center [978, 419] width 191 height 18
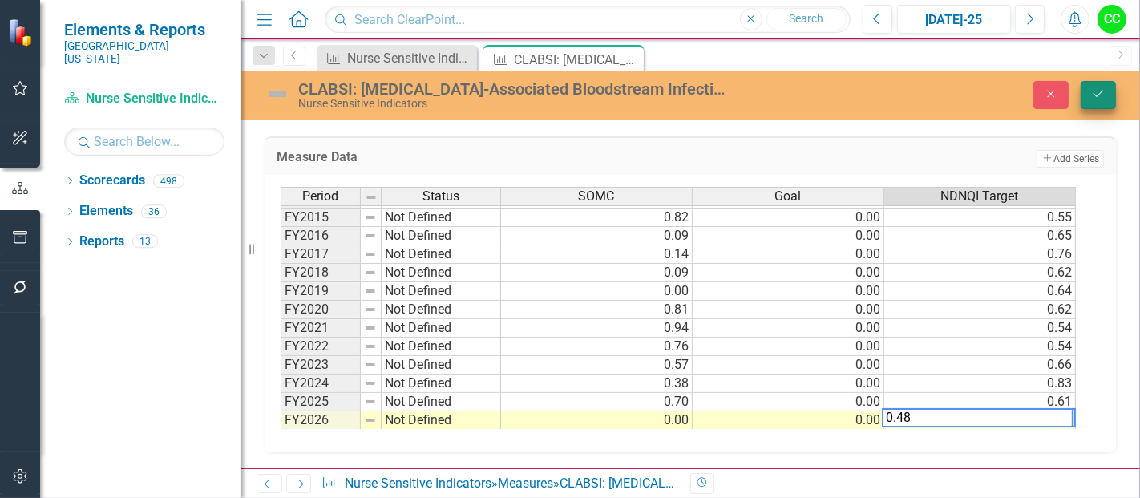
type textarea "0.48"
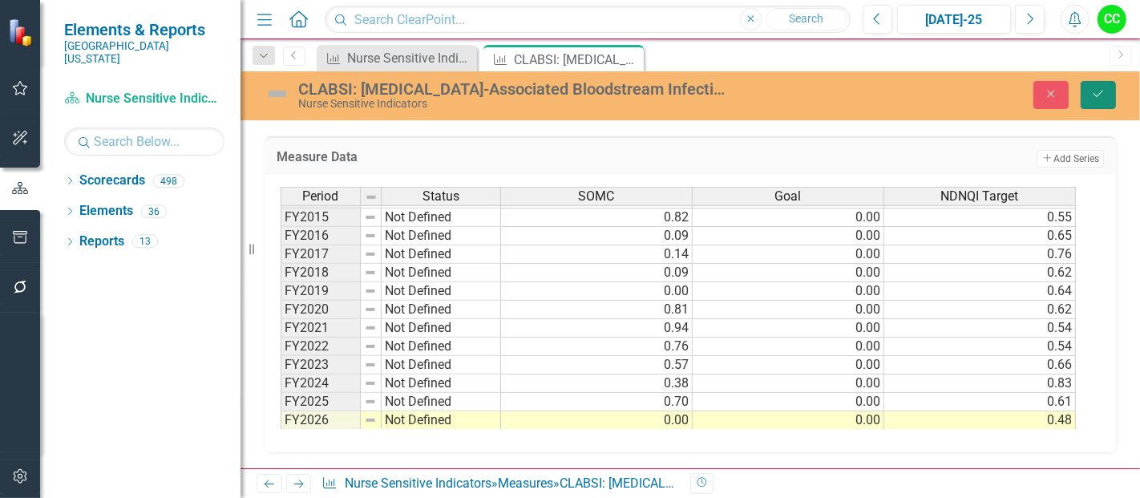
click at [1095, 95] on icon "submit" at bounding box center [1098, 94] width 10 height 6
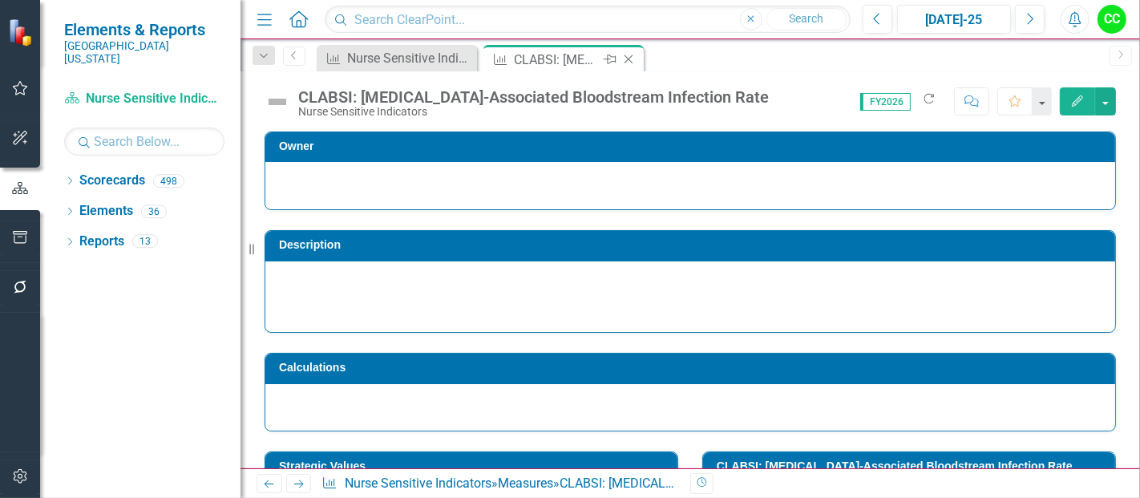
click at [626, 57] on icon at bounding box center [628, 59] width 9 height 9
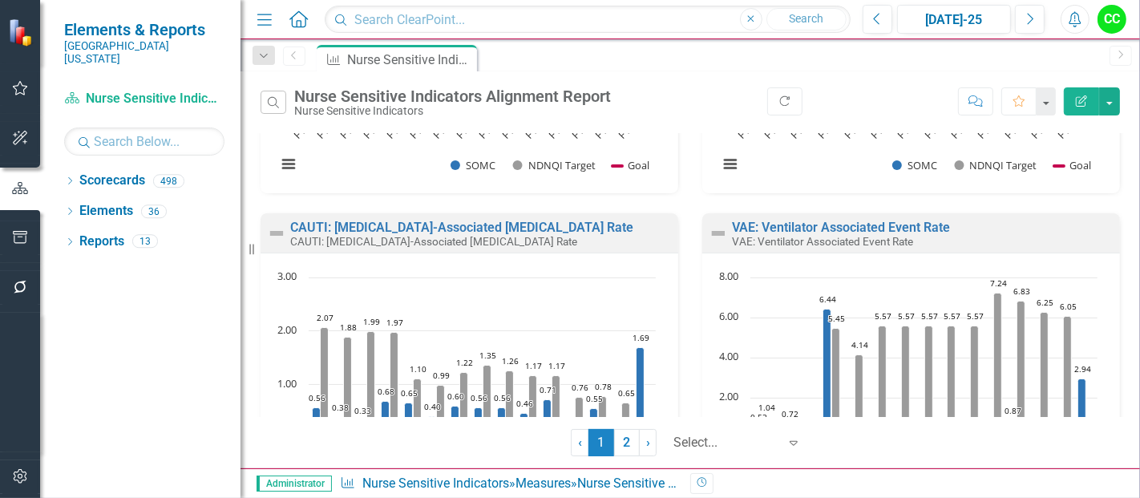
scroll to position [297, 0]
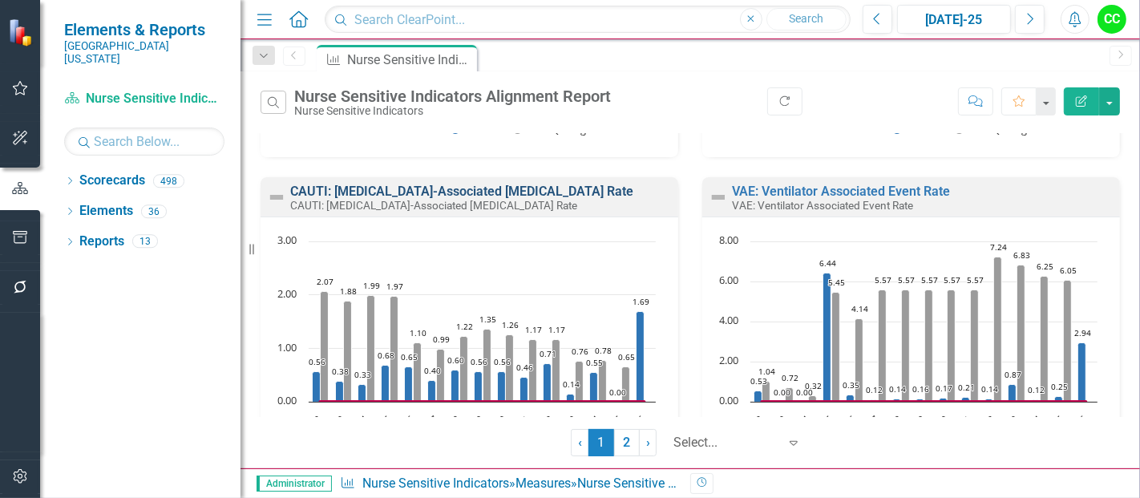
click at [487, 191] on link "CAUTI: [MEDICAL_DATA]-Associated [MEDICAL_DATA] Rate" at bounding box center [461, 191] width 343 height 15
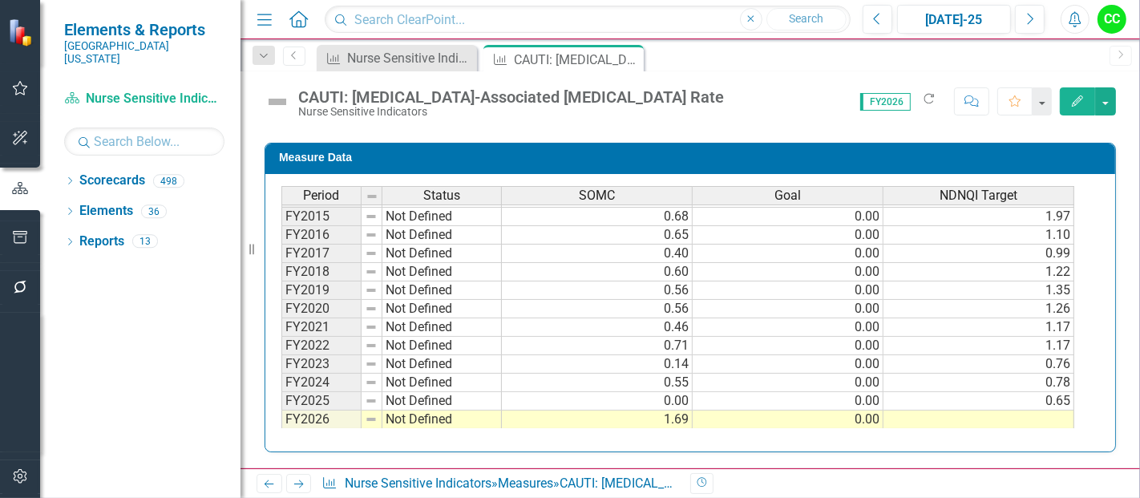
scroll to position [769, 0]
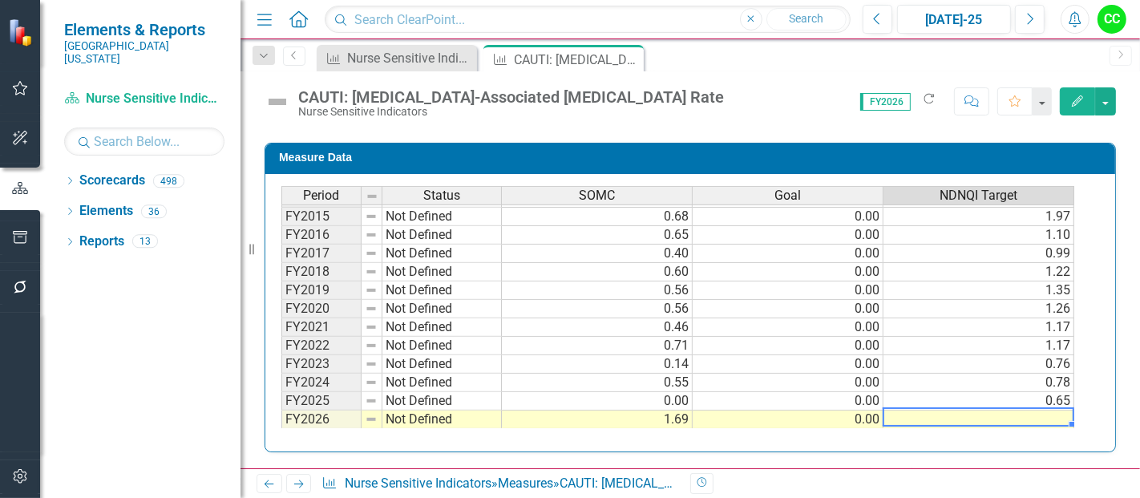
click at [952, 413] on td at bounding box center [978, 419] width 191 height 18
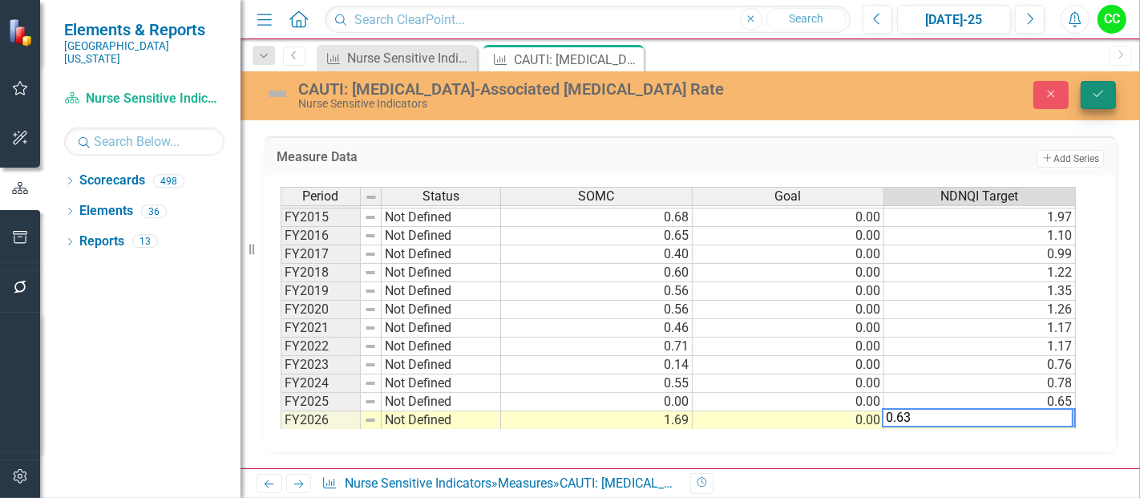
type textarea "0.63"
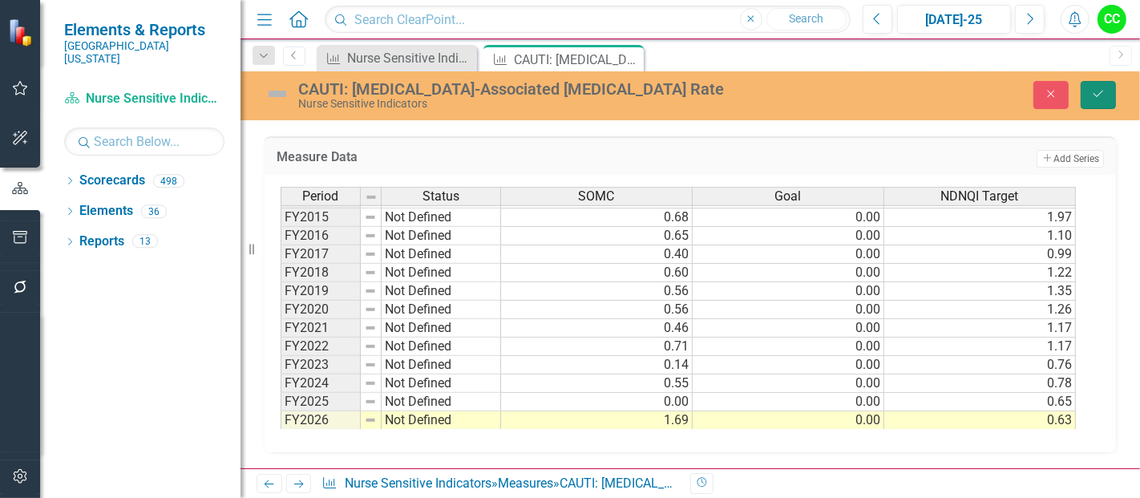
click at [1095, 96] on icon "Save" at bounding box center [1098, 93] width 14 height 11
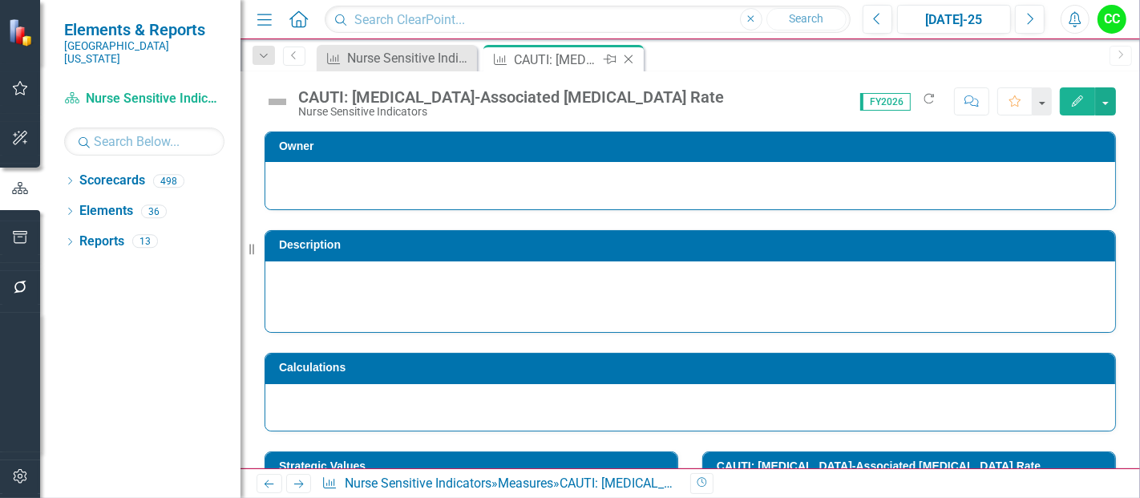
click at [630, 62] on icon "Close" at bounding box center [628, 59] width 16 height 13
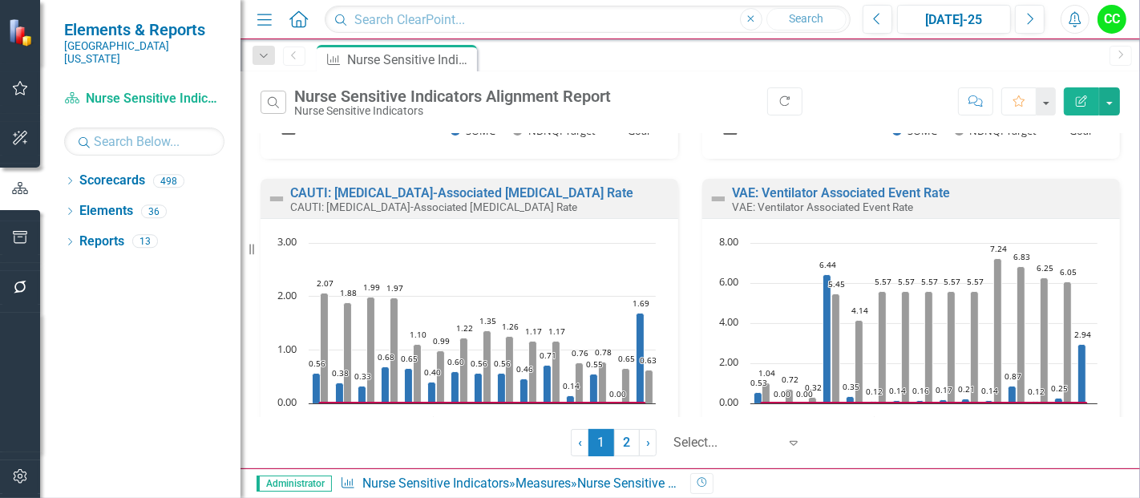
scroll to position [313, 0]
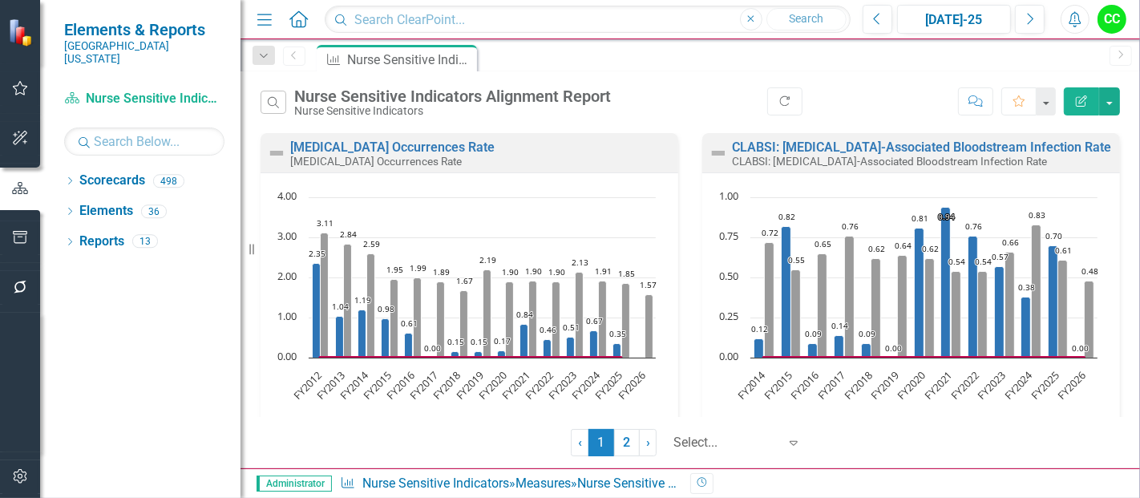
scroll to position [313, 0]
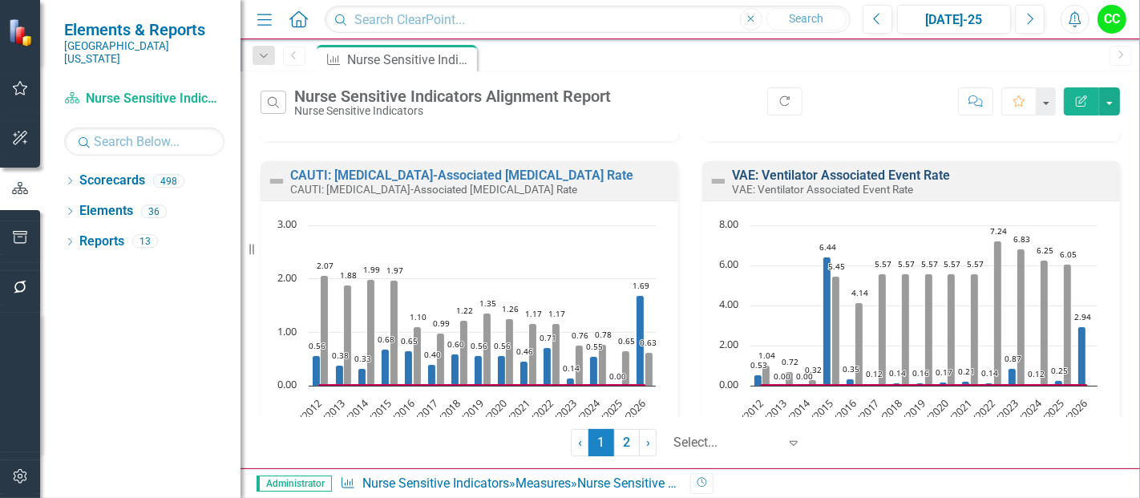
click at [829, 175] on link "VAE: Ventilator Associated Event Rate" at bounding box center [841, 175] width 218 height 15
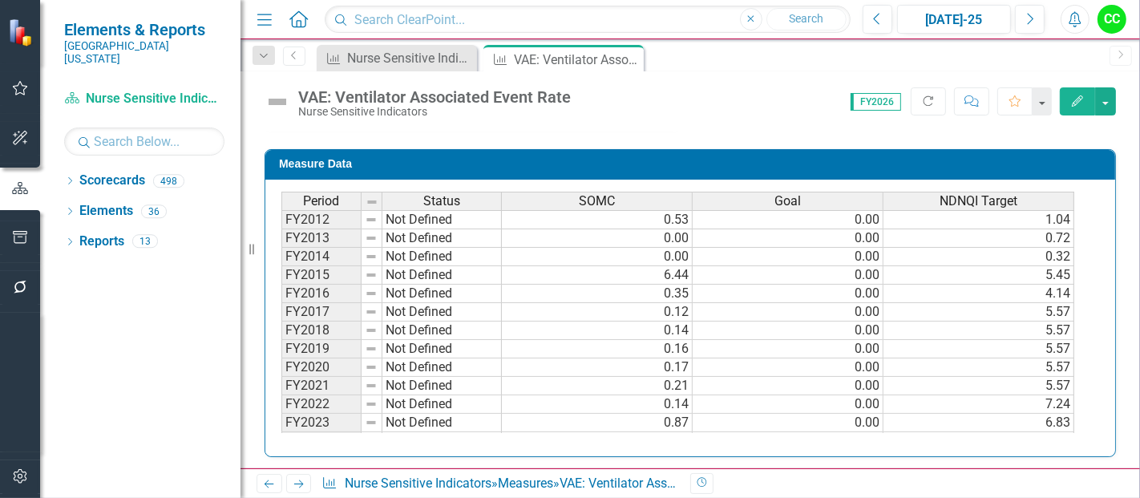
scroll to position [54, 0]
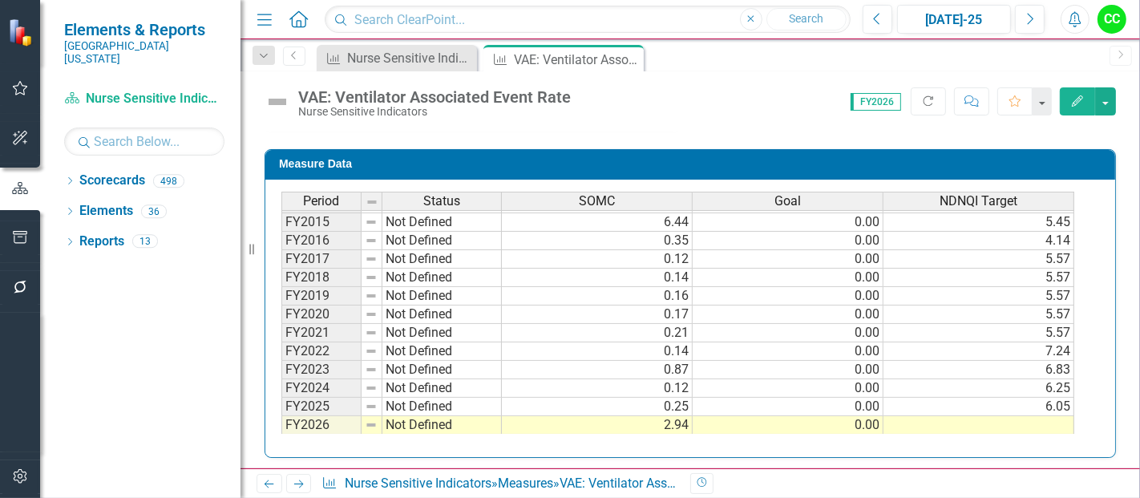
click at [936, 416] on td at bounding box center [978, 425] width 191 height 18
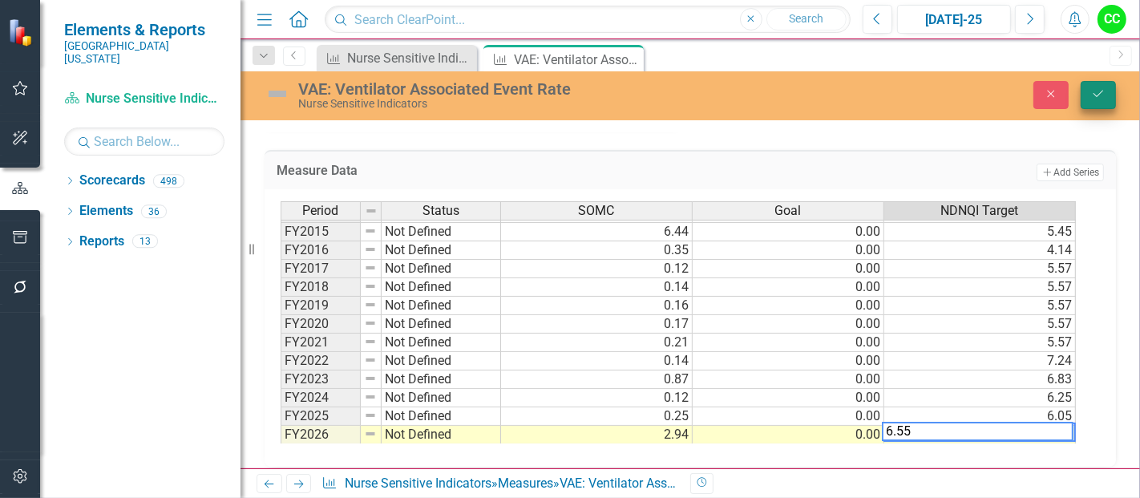
type textarea "6.55"
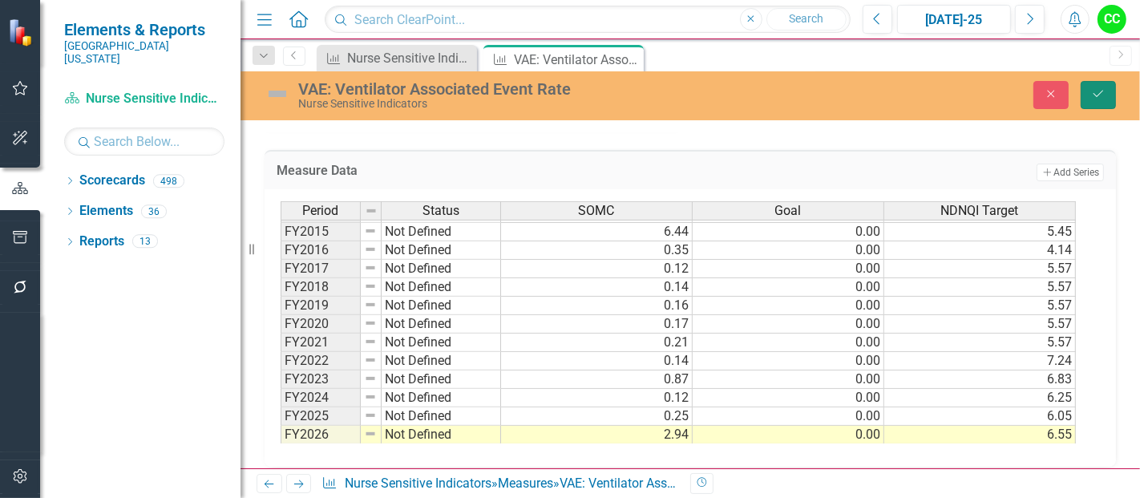
click at [1108, 90] on button "Save" at bounding box center [1097, 95] width 35 height 28
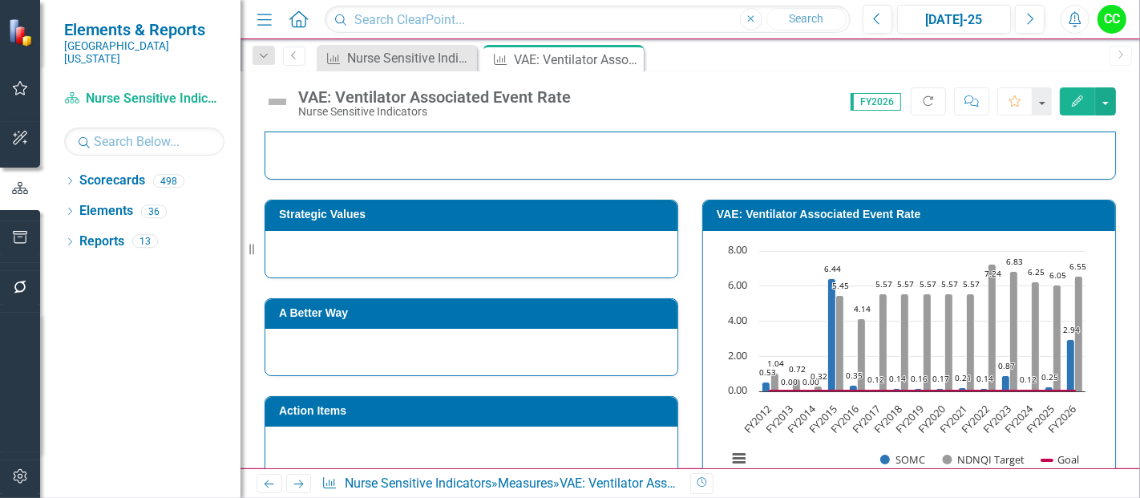
scroll to position [228, 0]
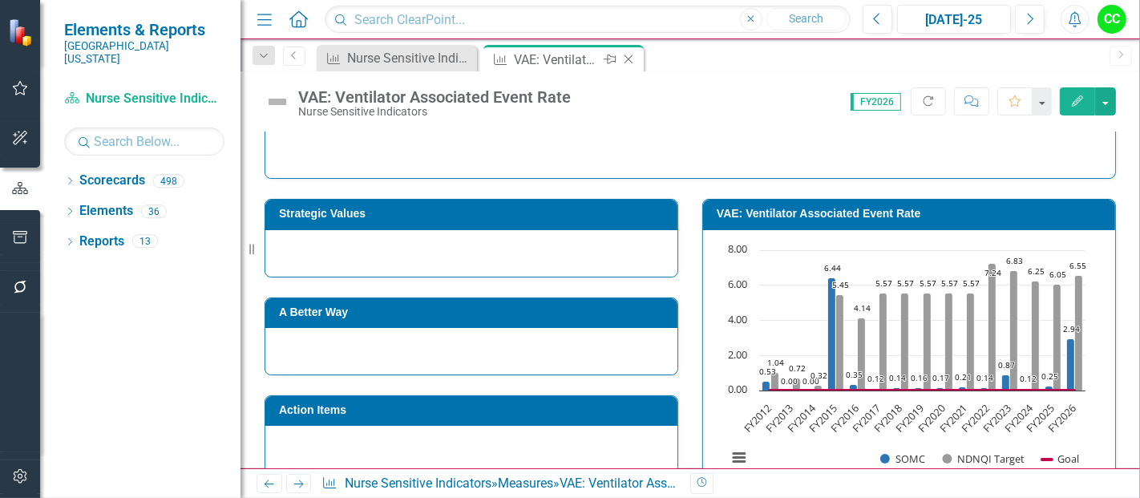
click at [632, 51] on div "Close" at bounding box center [630, 60] width 20 height 20
